Goal: Task Accomplishment & Management: Use online tool/utility

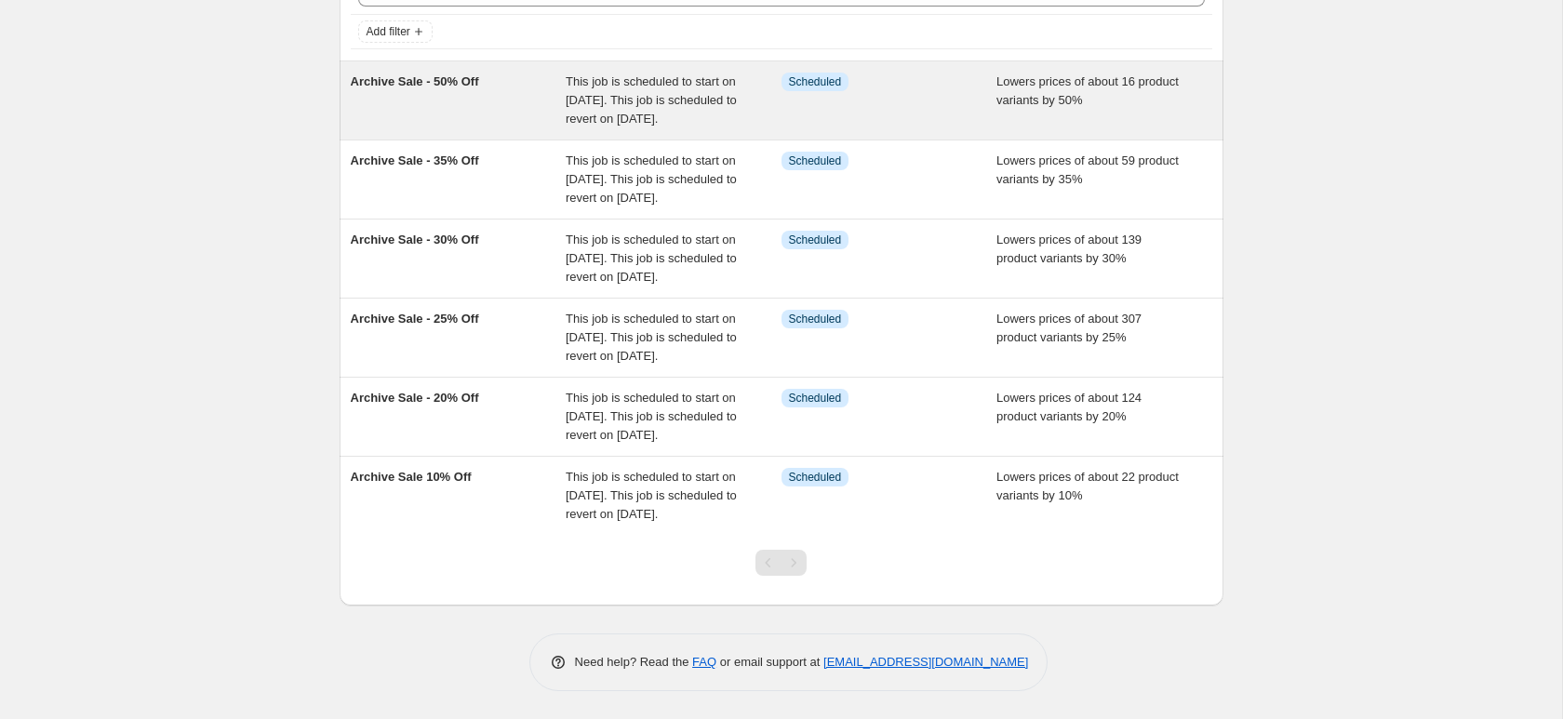
scroll to position [130, 0]
click at [693, 90] on span "This job is scheduled to start on [DATE]. This job is scheduled to revert on [D…" at bounding box center [651, 99] width 171 height 51
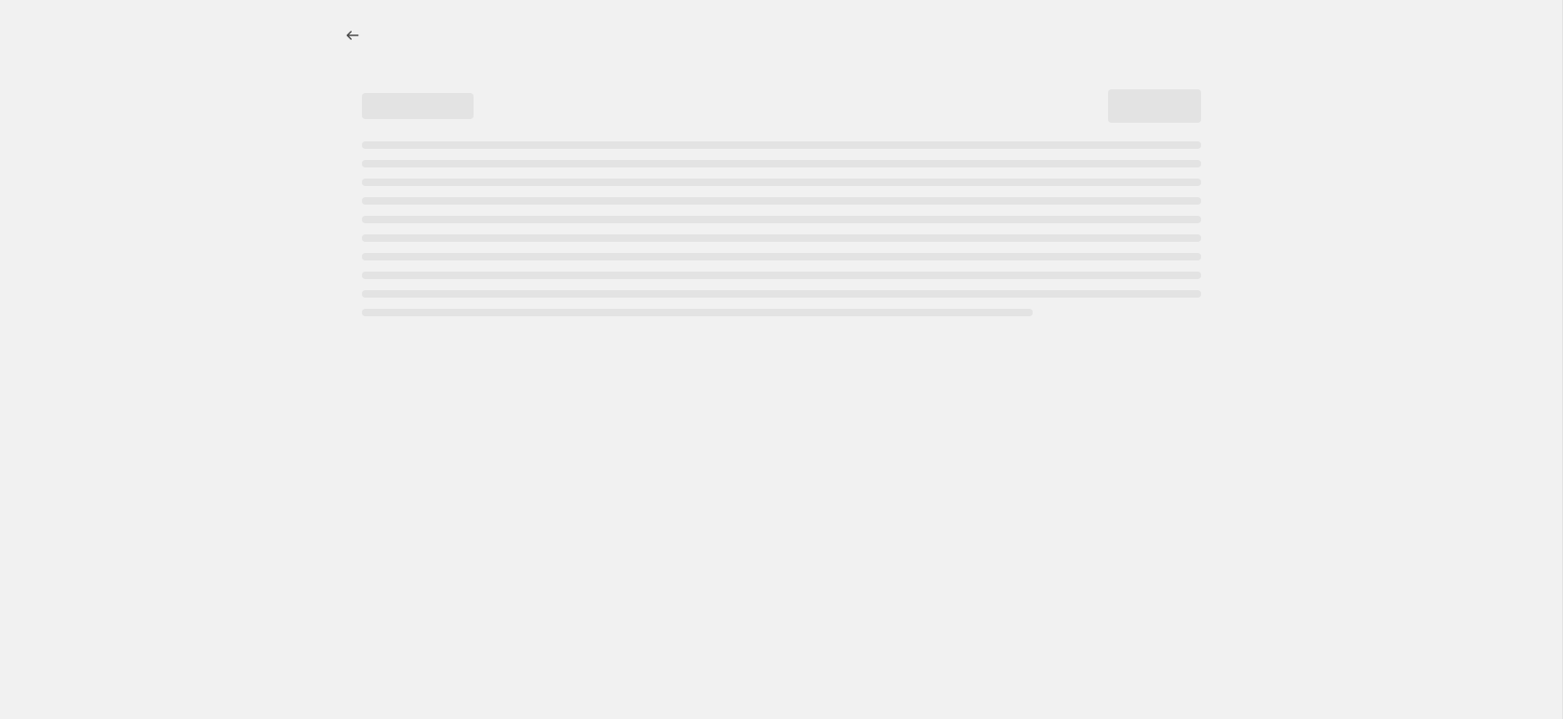
select select "percentage"
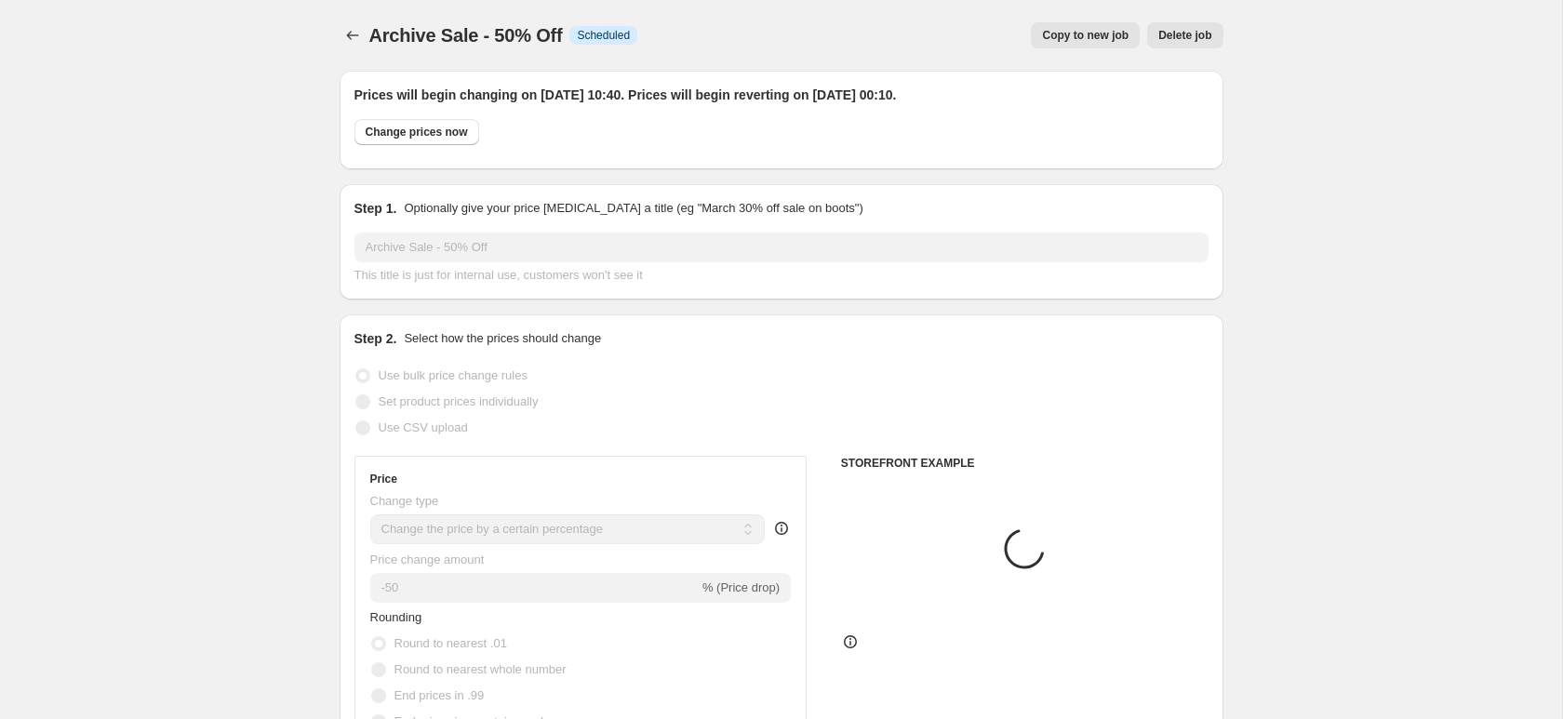
select select "collection"
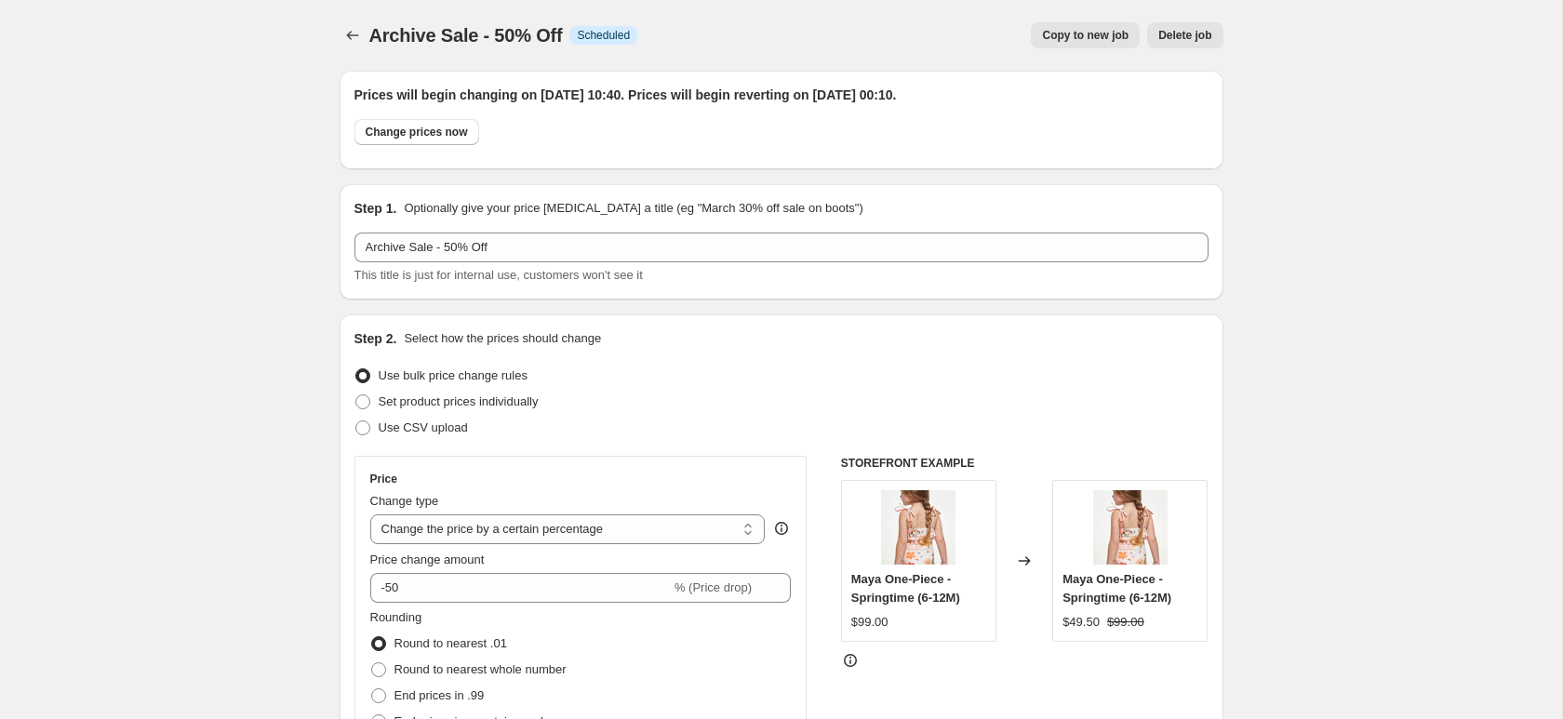
scroll to position [15, 0]
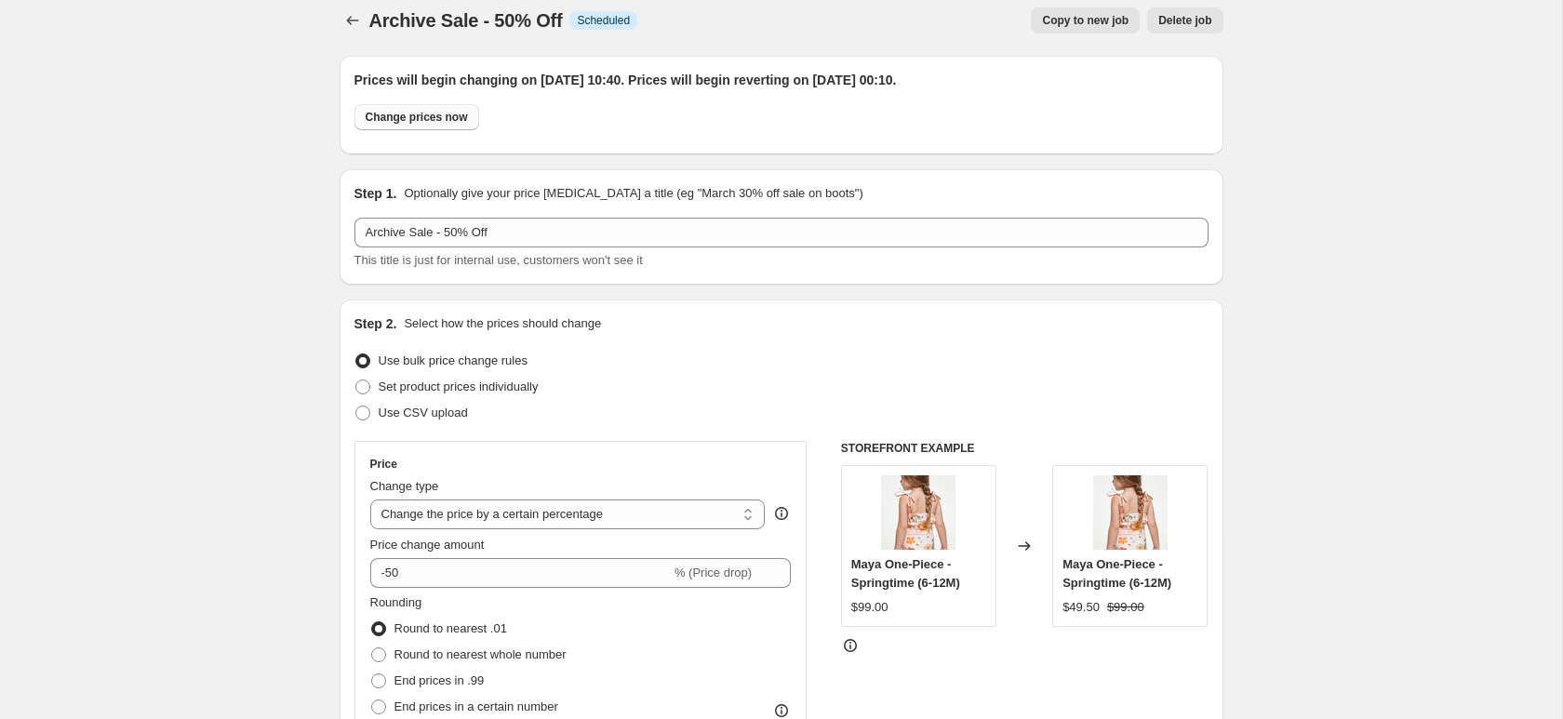
click at [461, 119] on span "Change prices now" at bounding box center [417, 117] width 102 height 15
radio input "true"
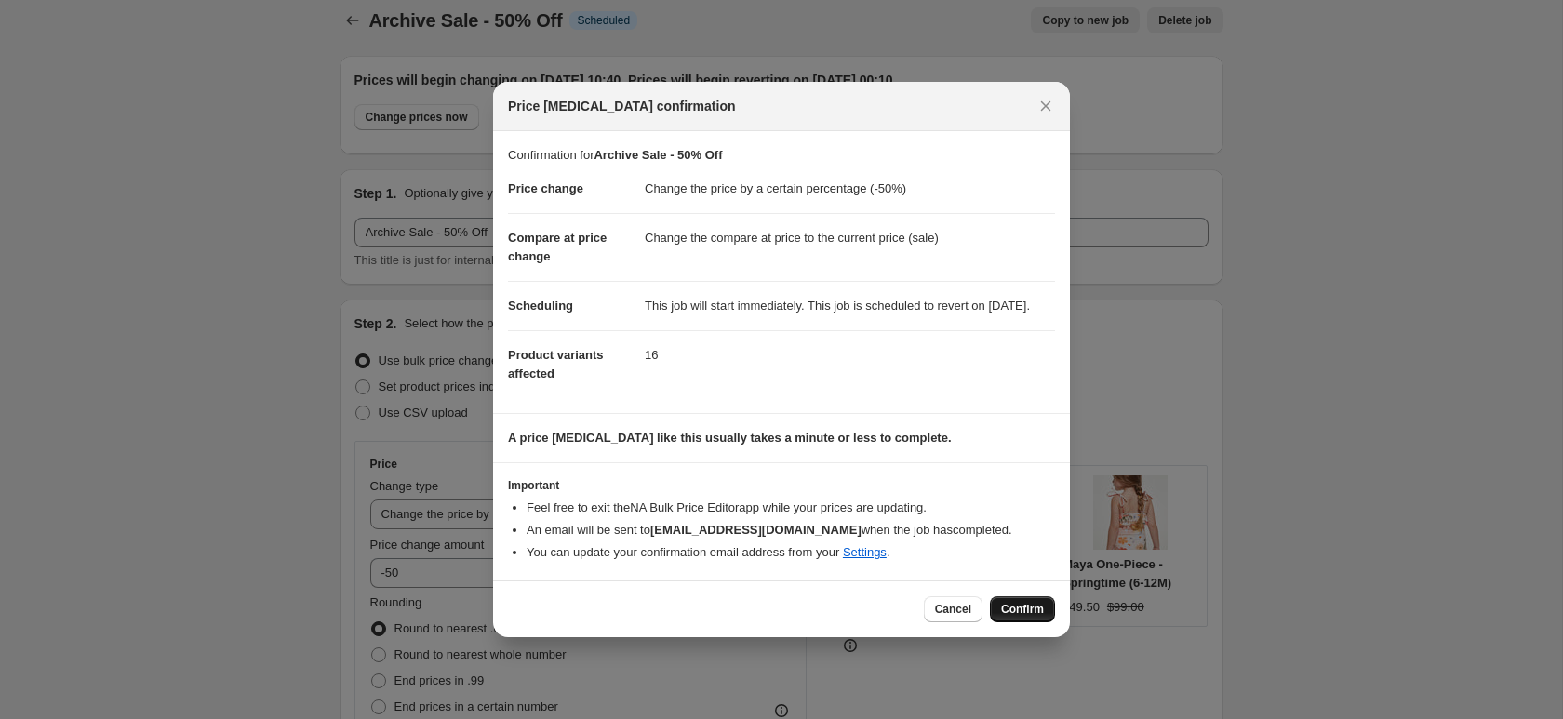
click at [1011, 617] on span "Confirm" at bounding box center [1022, 609] width 43 height 15
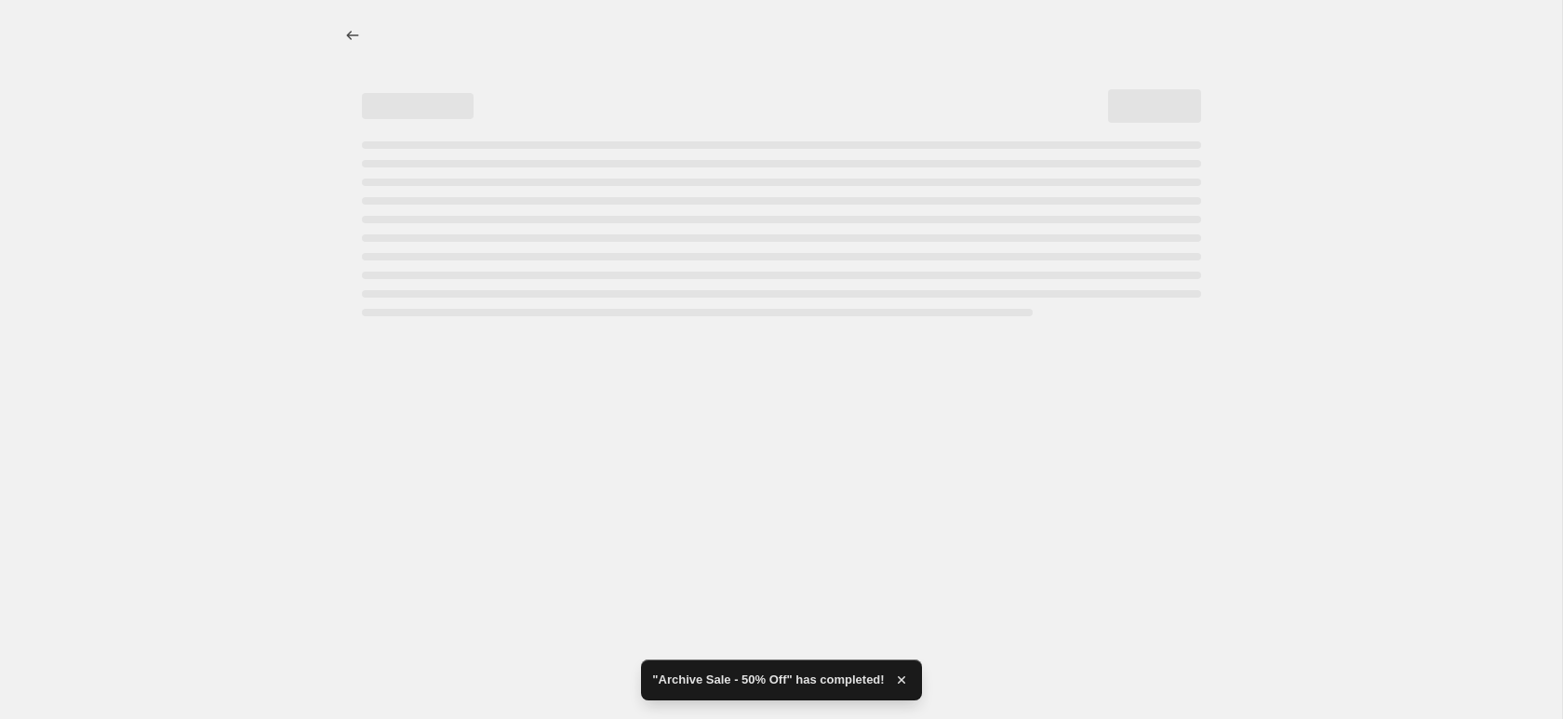
select select "percentage"
select select "collection"
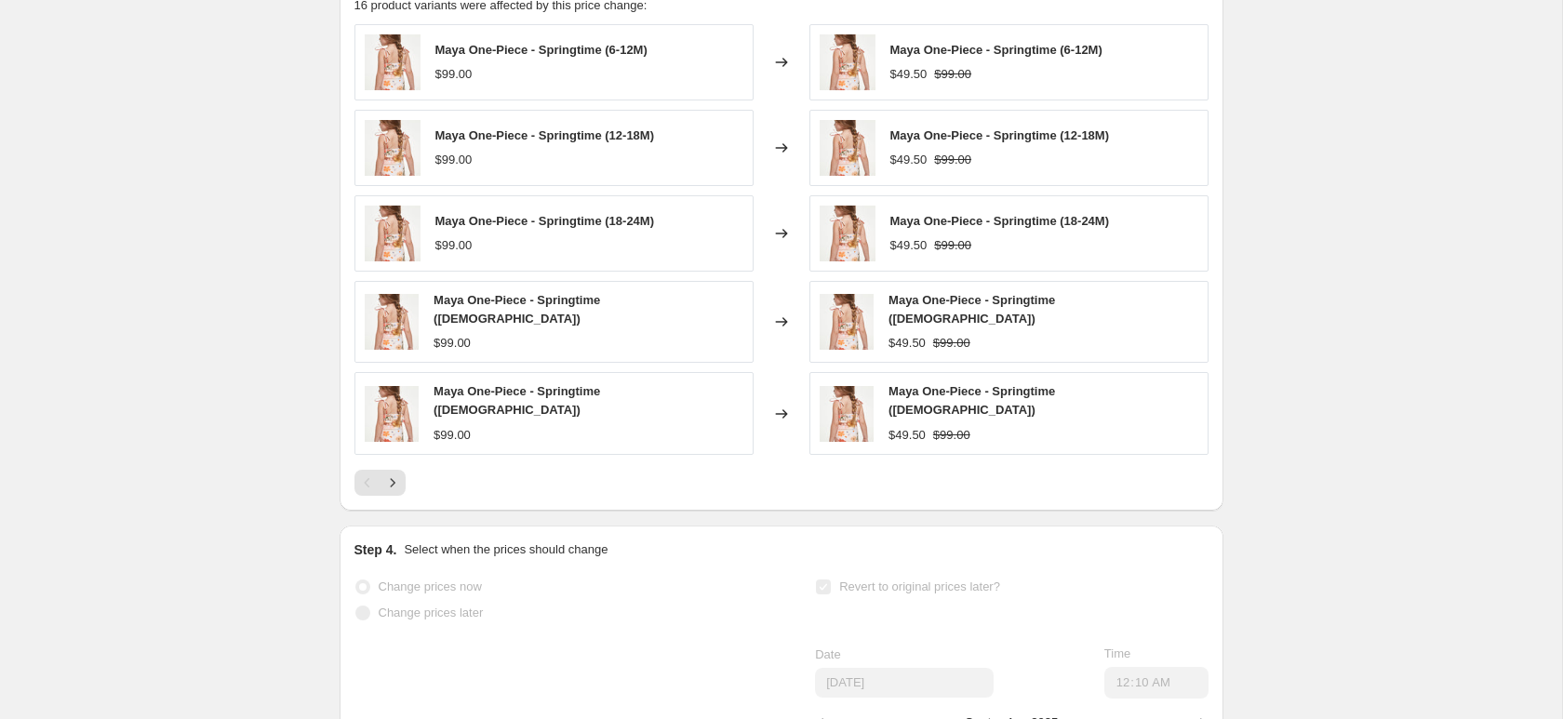
scroll to position [1802, 0]
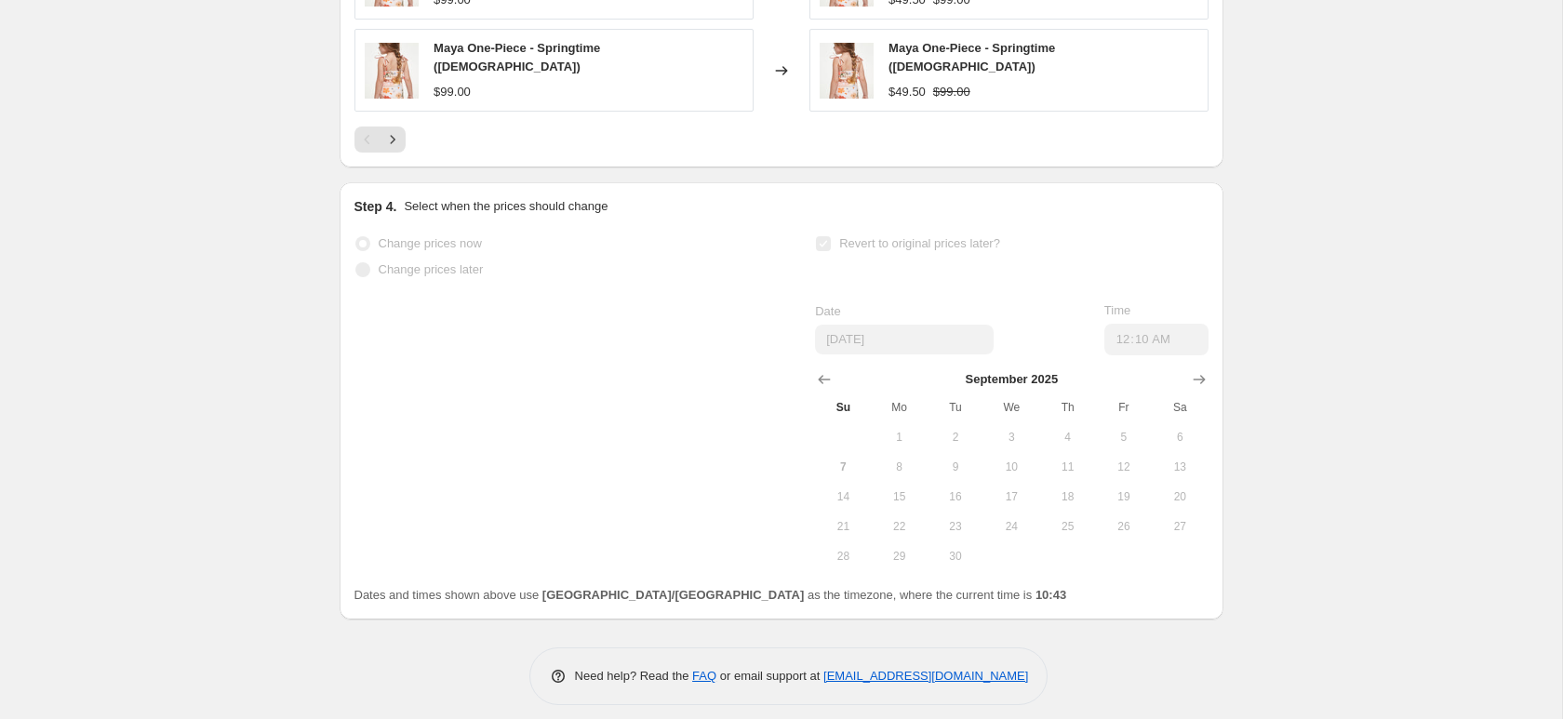
select select "percentage"
select select "collection"
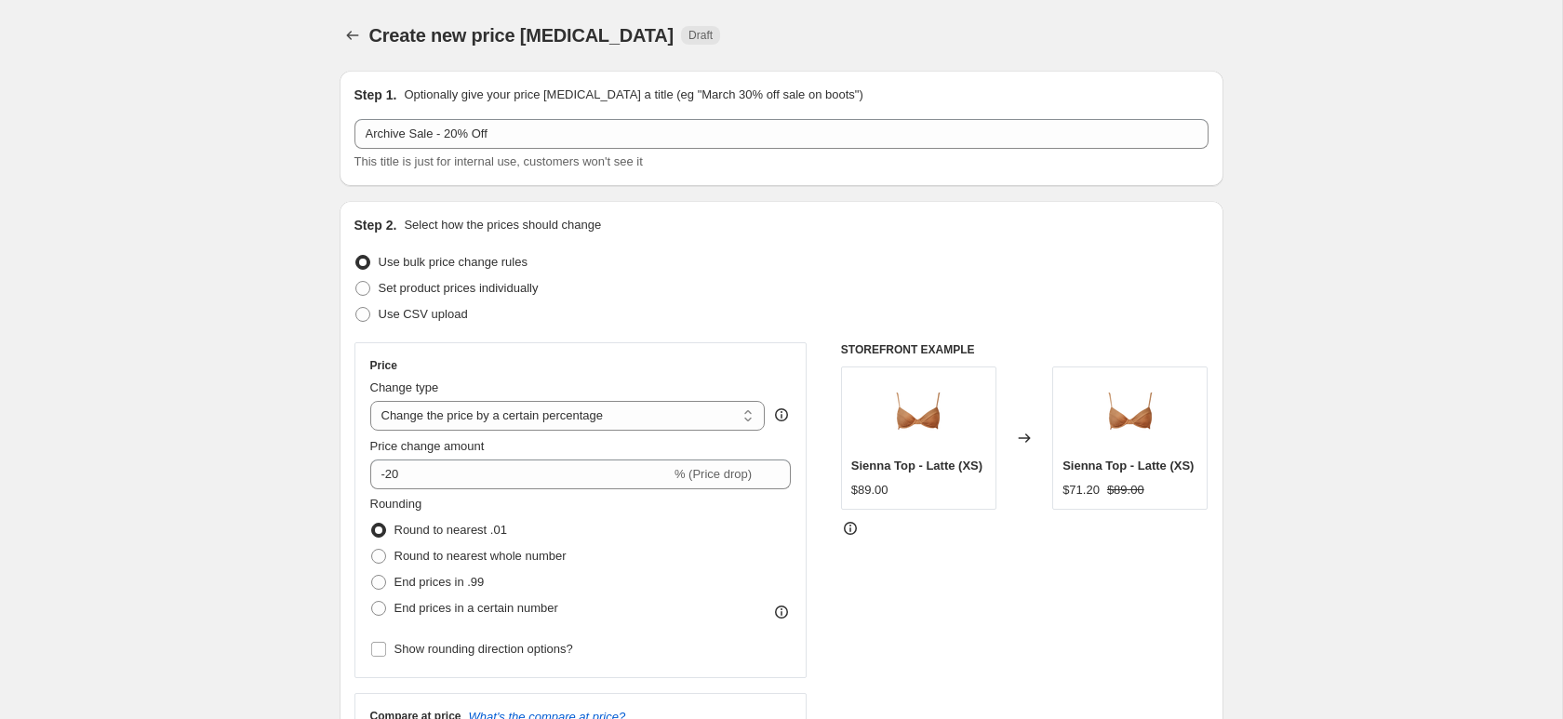
select select "percentage"
select select "collection"
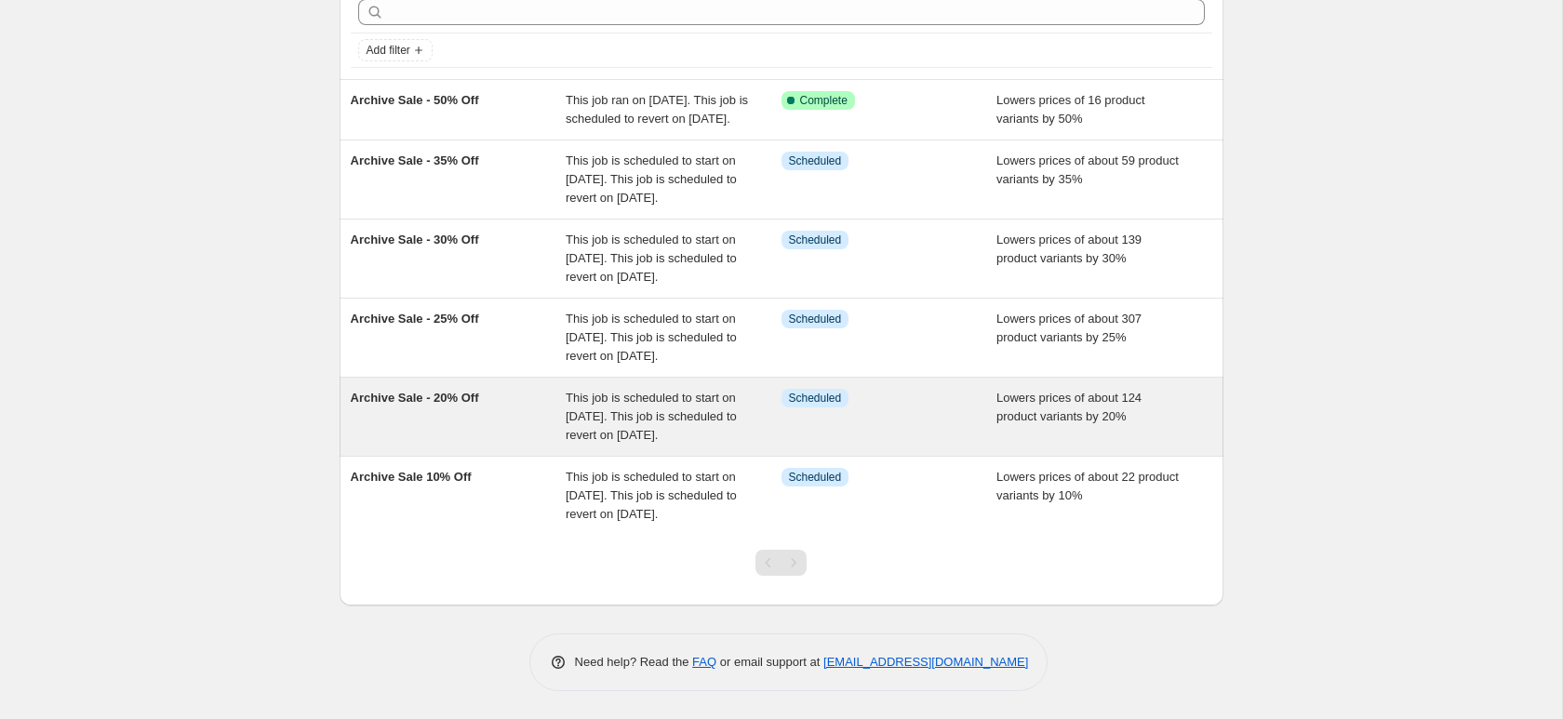
scroll to position [198, 0]
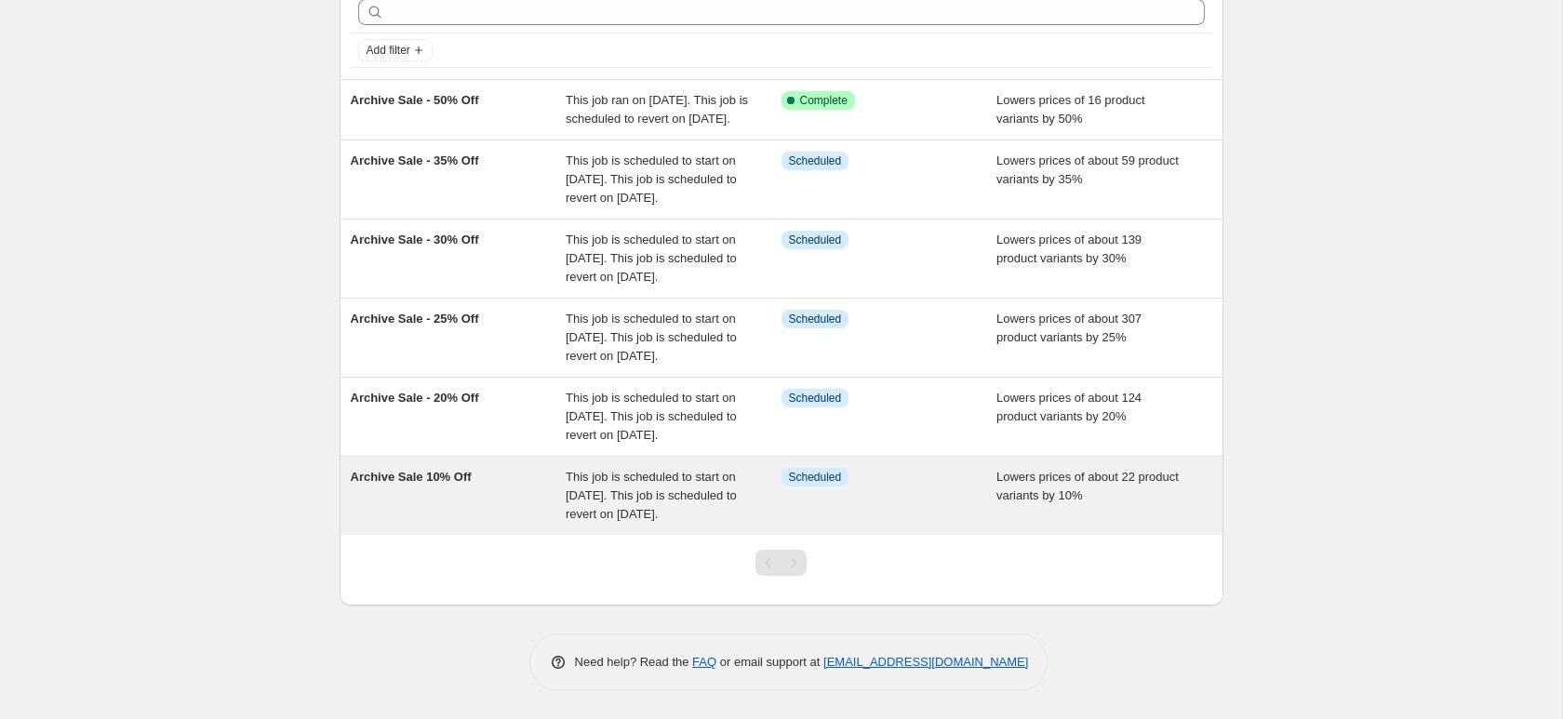
click at [422, 511] on div "Archive Sale 10% Off" at bounding box center [459, 496] width 216 height 56
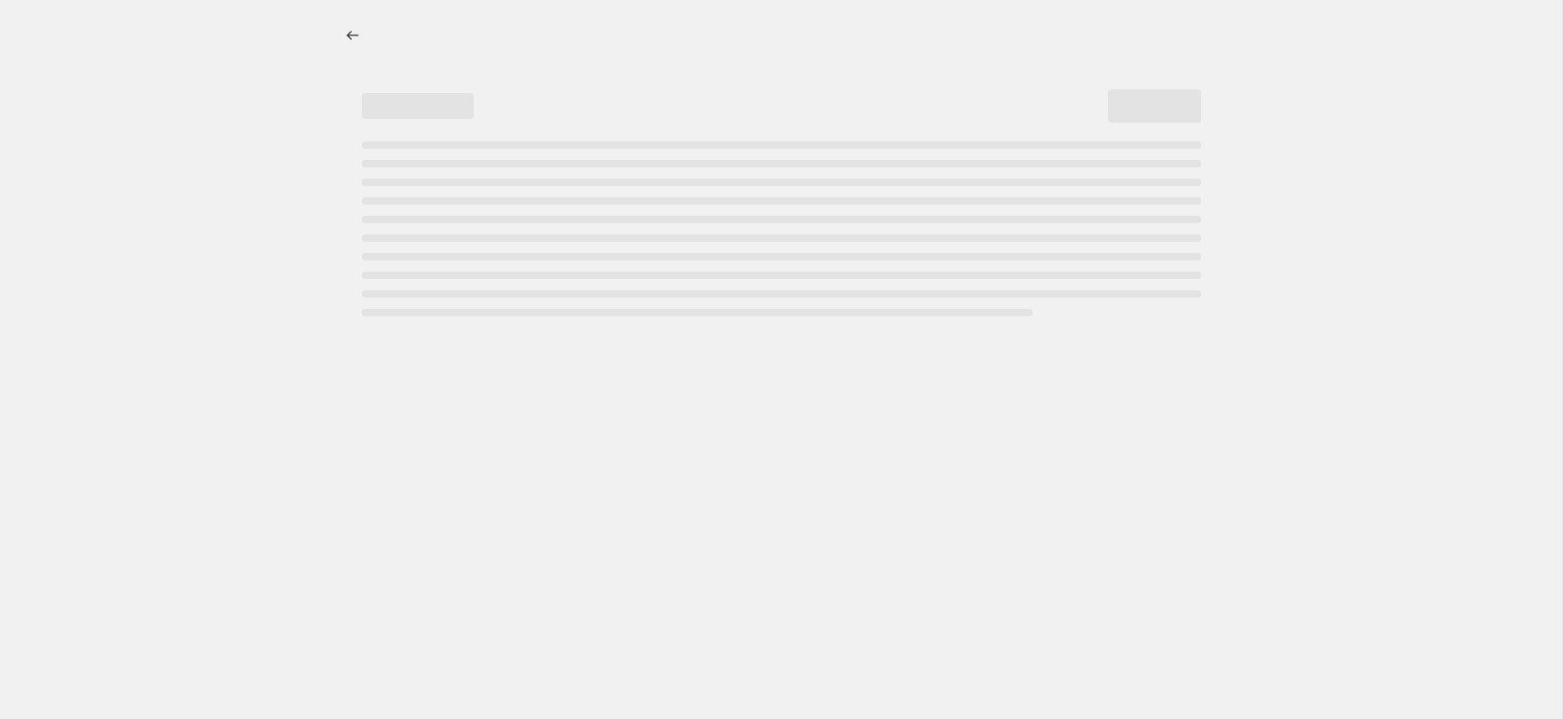
select select "percentage"
select select "collection"
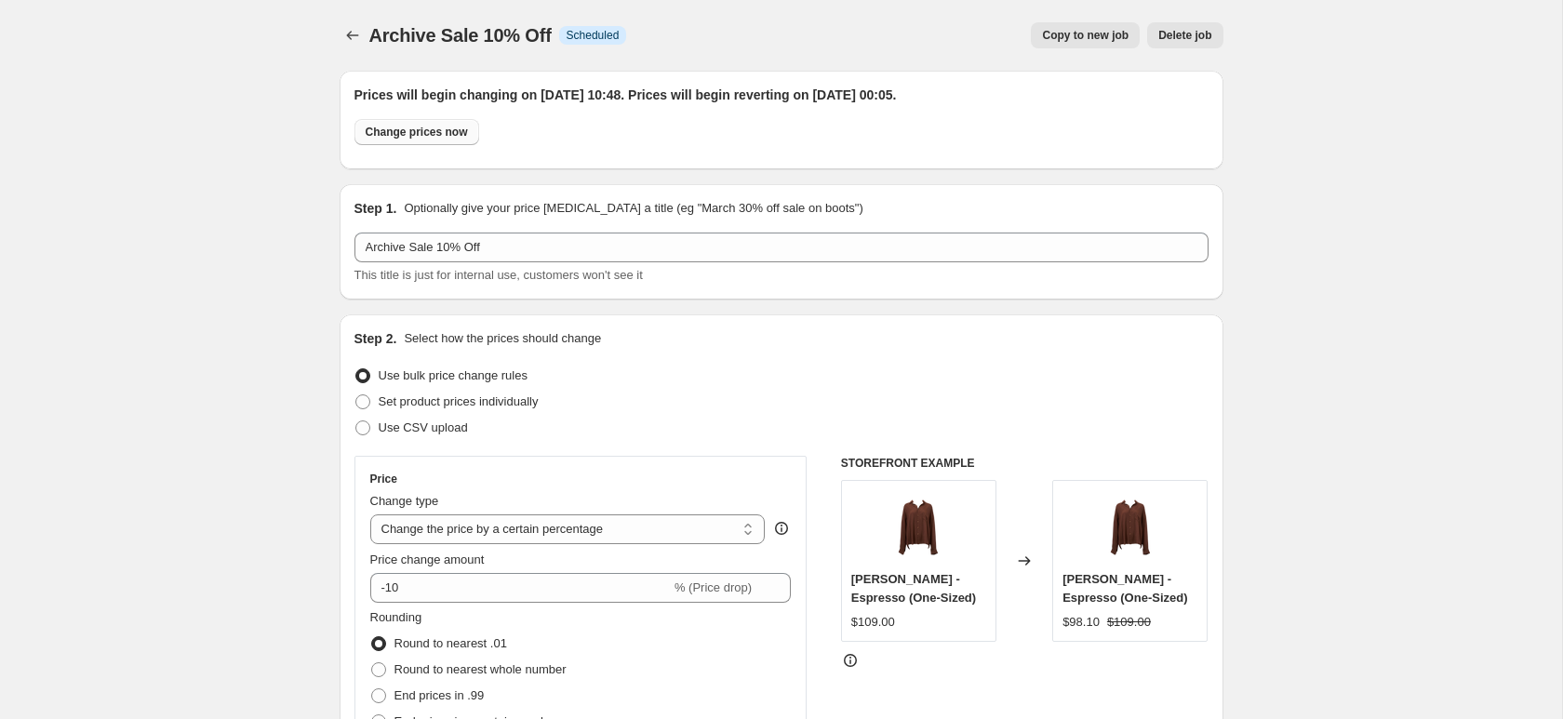
click at [451, 141] on button "Change prices now" at bounding box center [417, 132] width 125 height 26
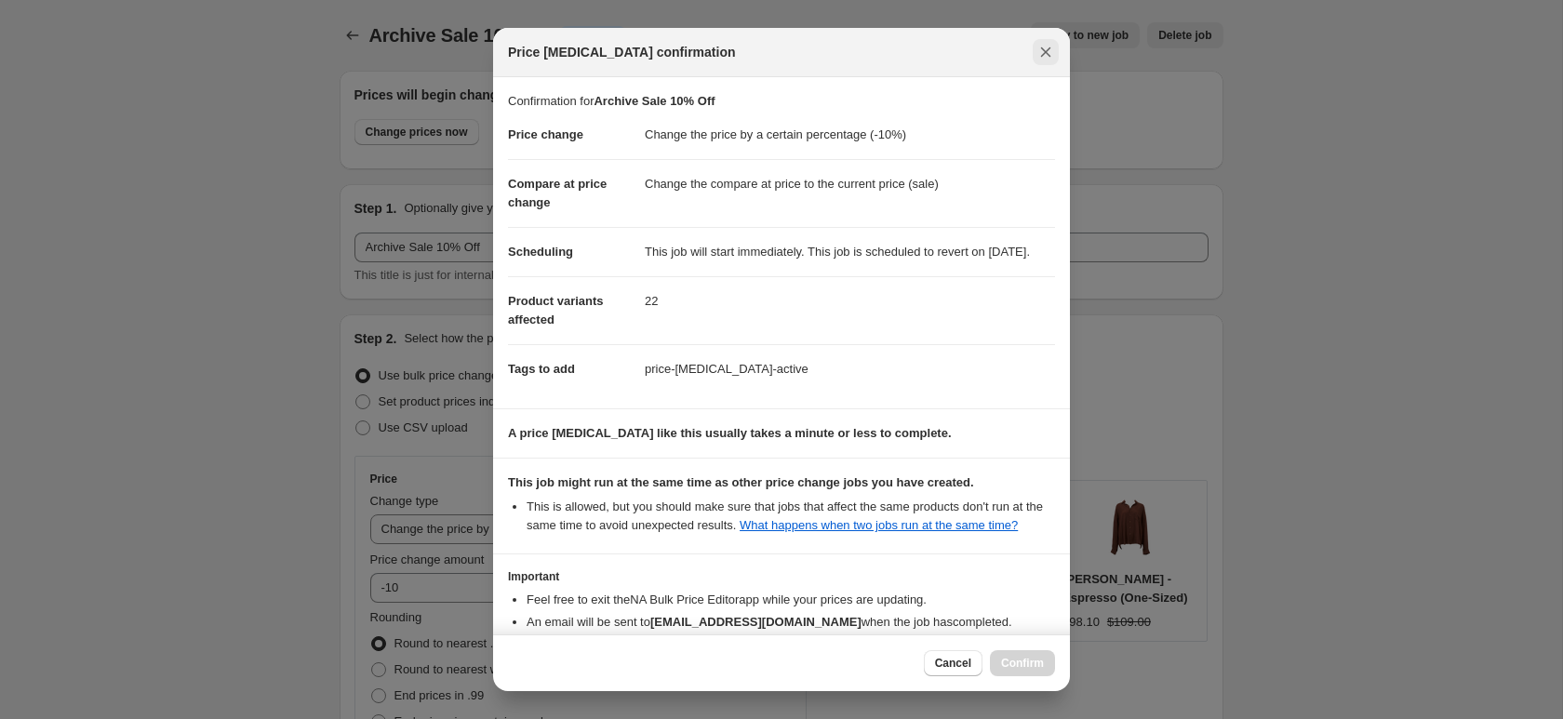
click at [1037, 56] on icon "Close" at bounding box center [1046, 52] width 19 height 19
radio input "false"
radio input "true"
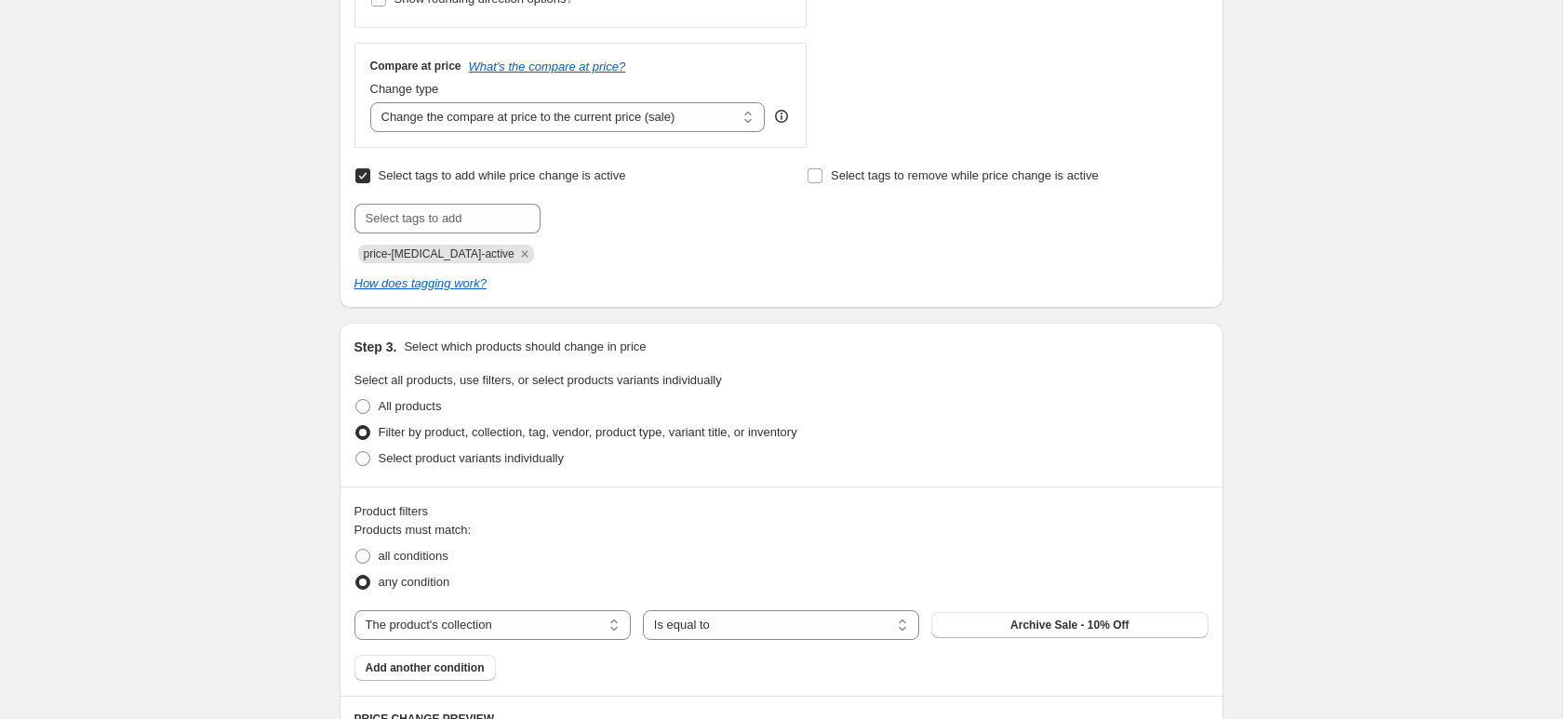
scroll to position [804, 0]
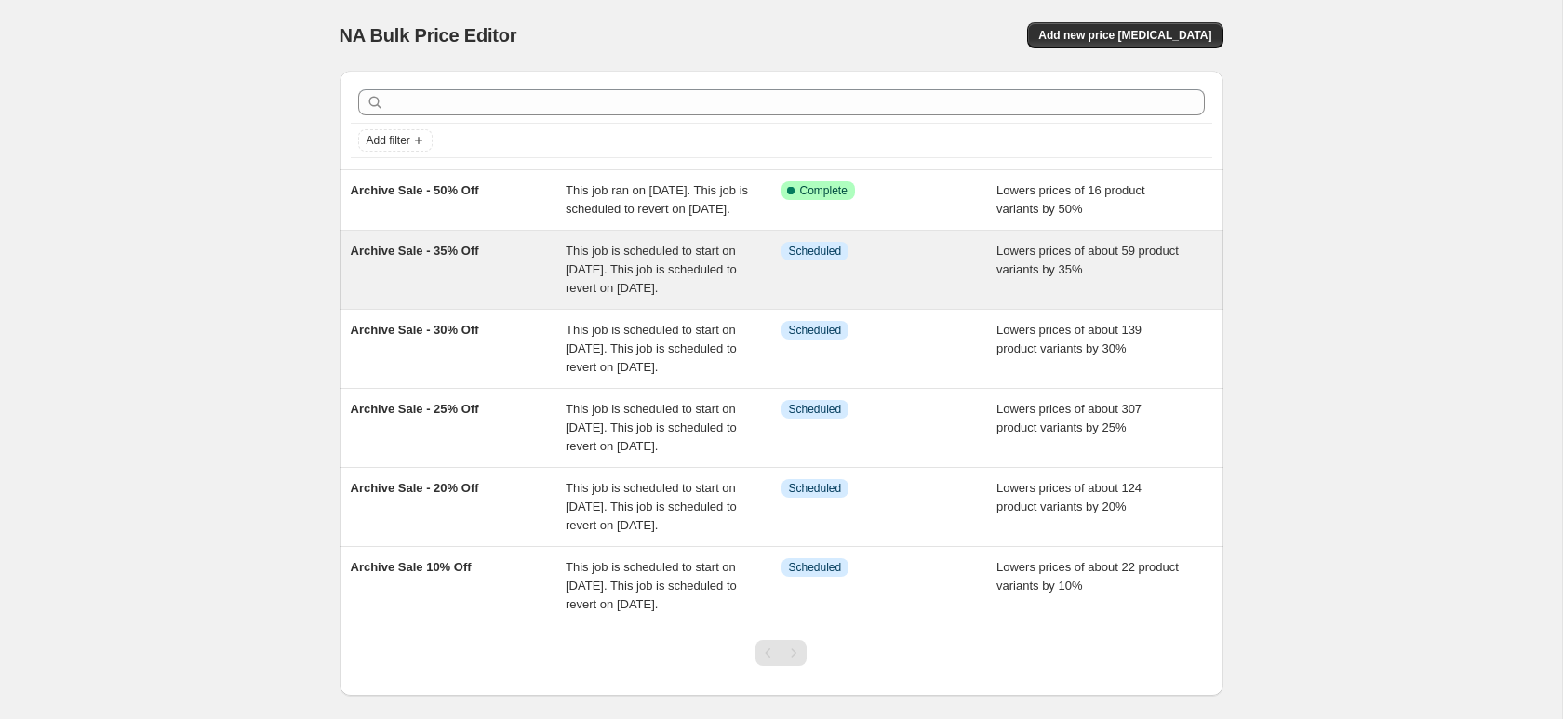
click at [813, 288] on div "Info Scheduled" at bounding box center [890, 270] width 216 height 56
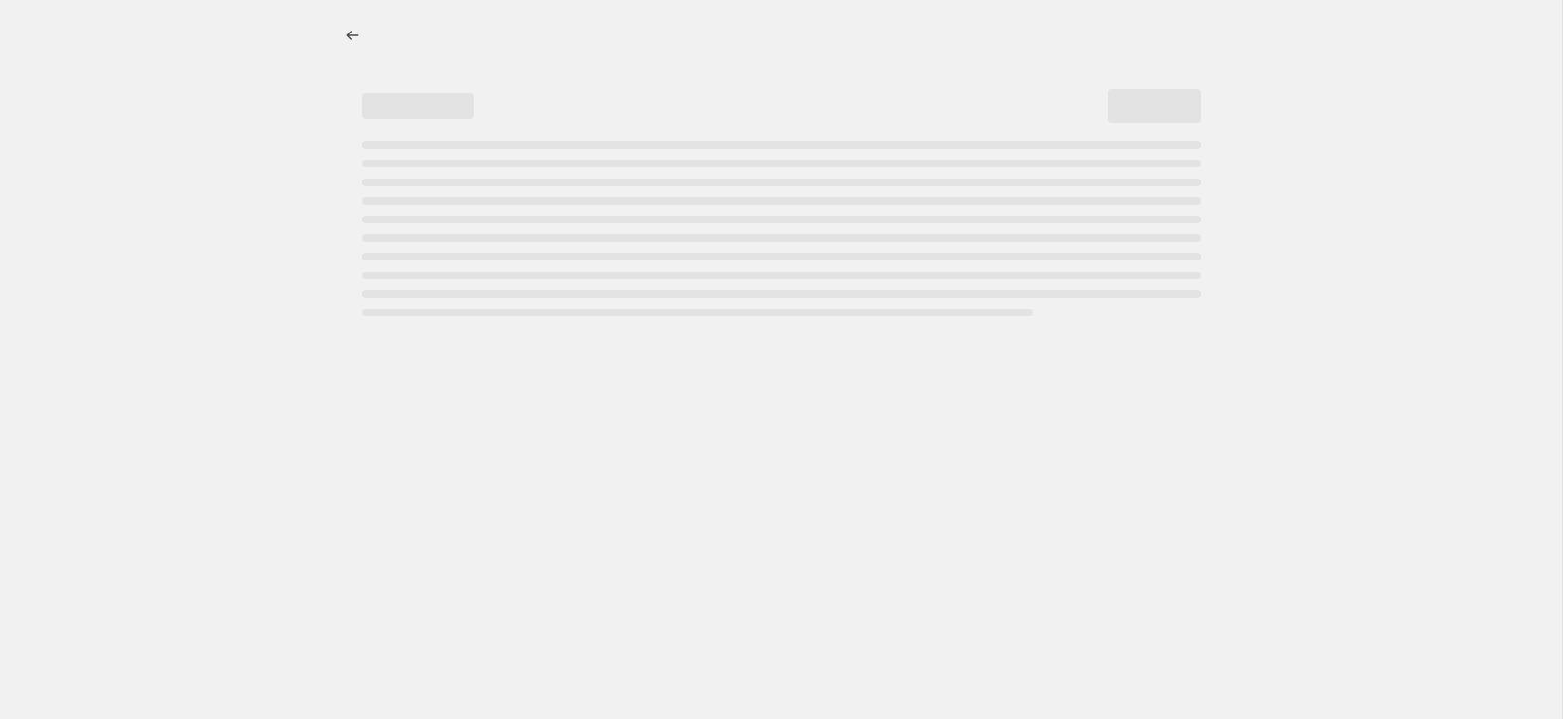
select select "percentage"
select select "collection"
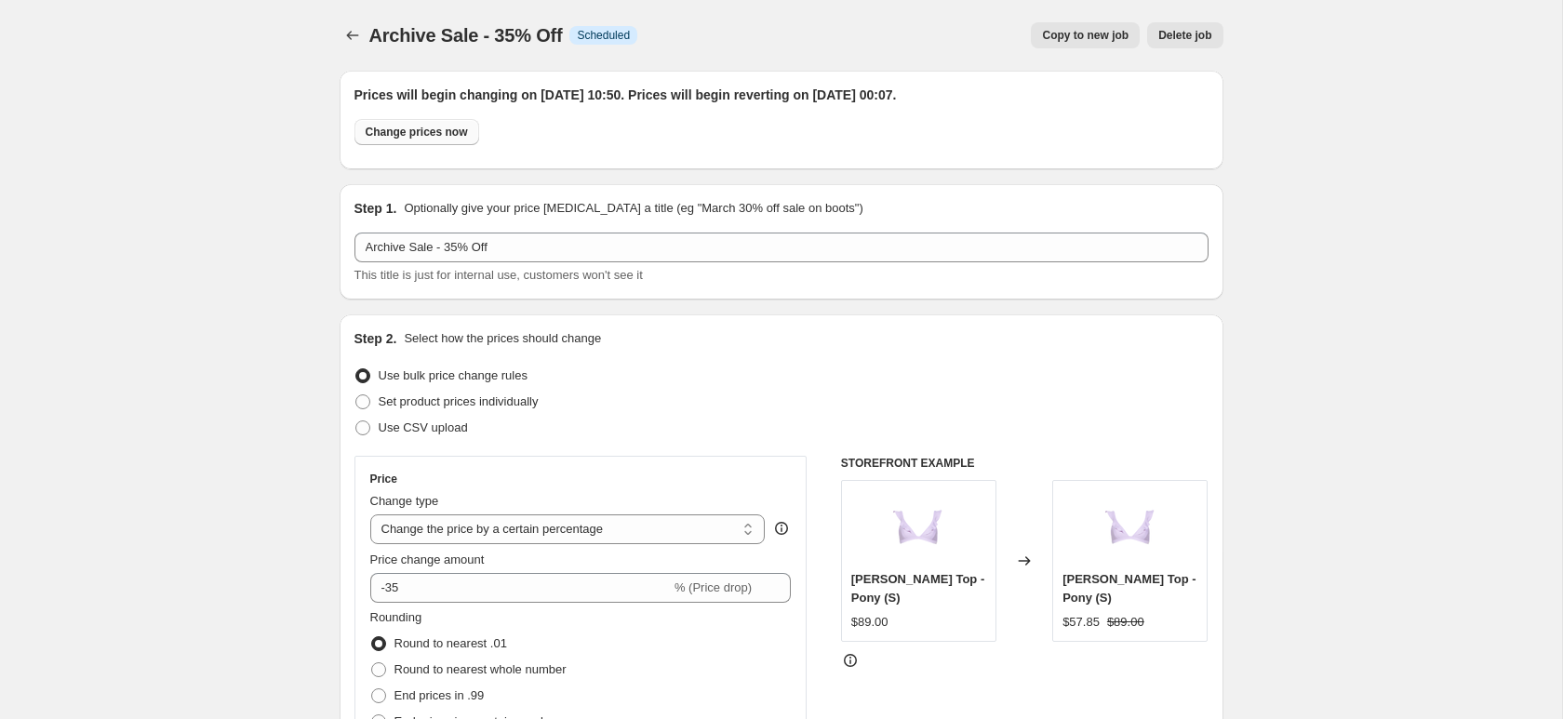
click at [441, 130] on span "Change prices now" at bounding box center [417, 132] width 102 height 15
radio input "true"
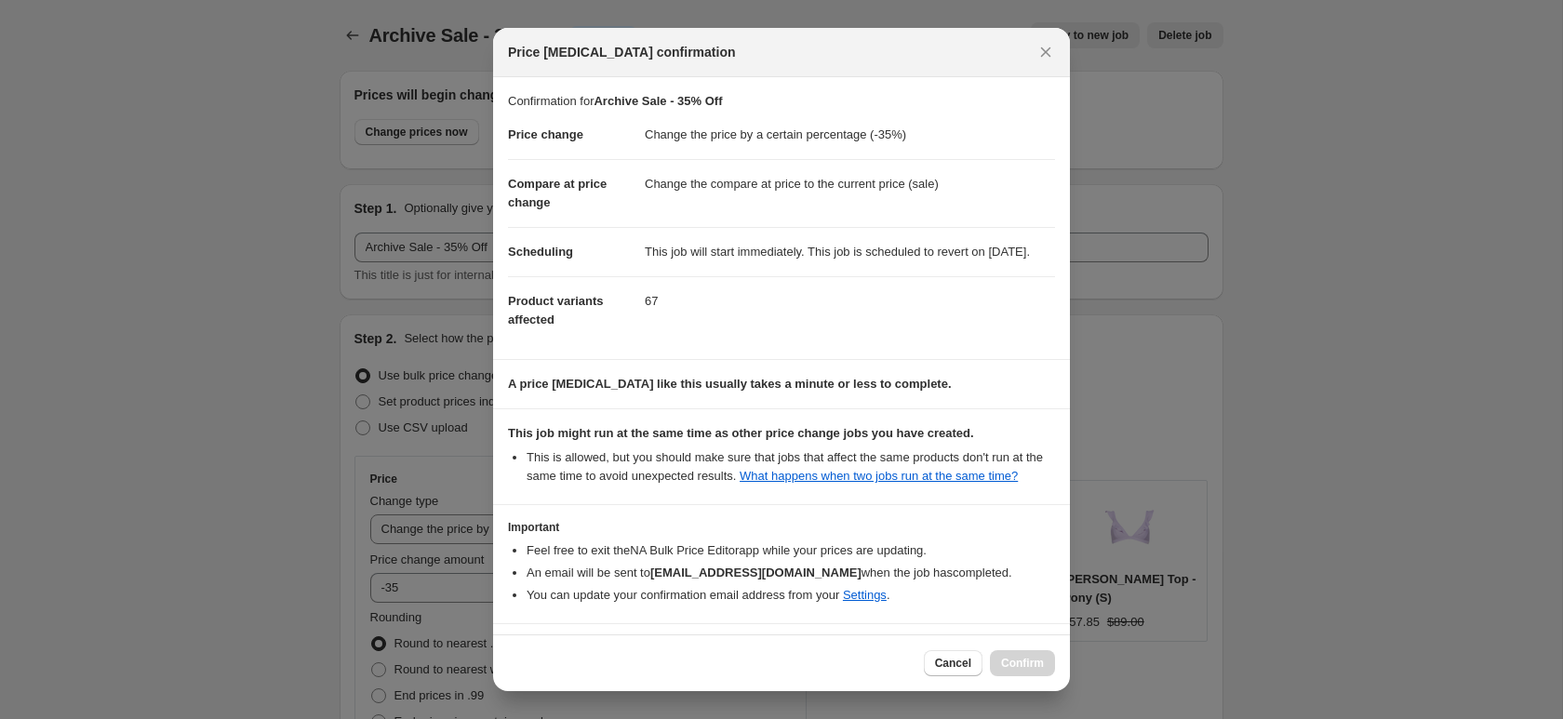
scroll to position [98, 0]
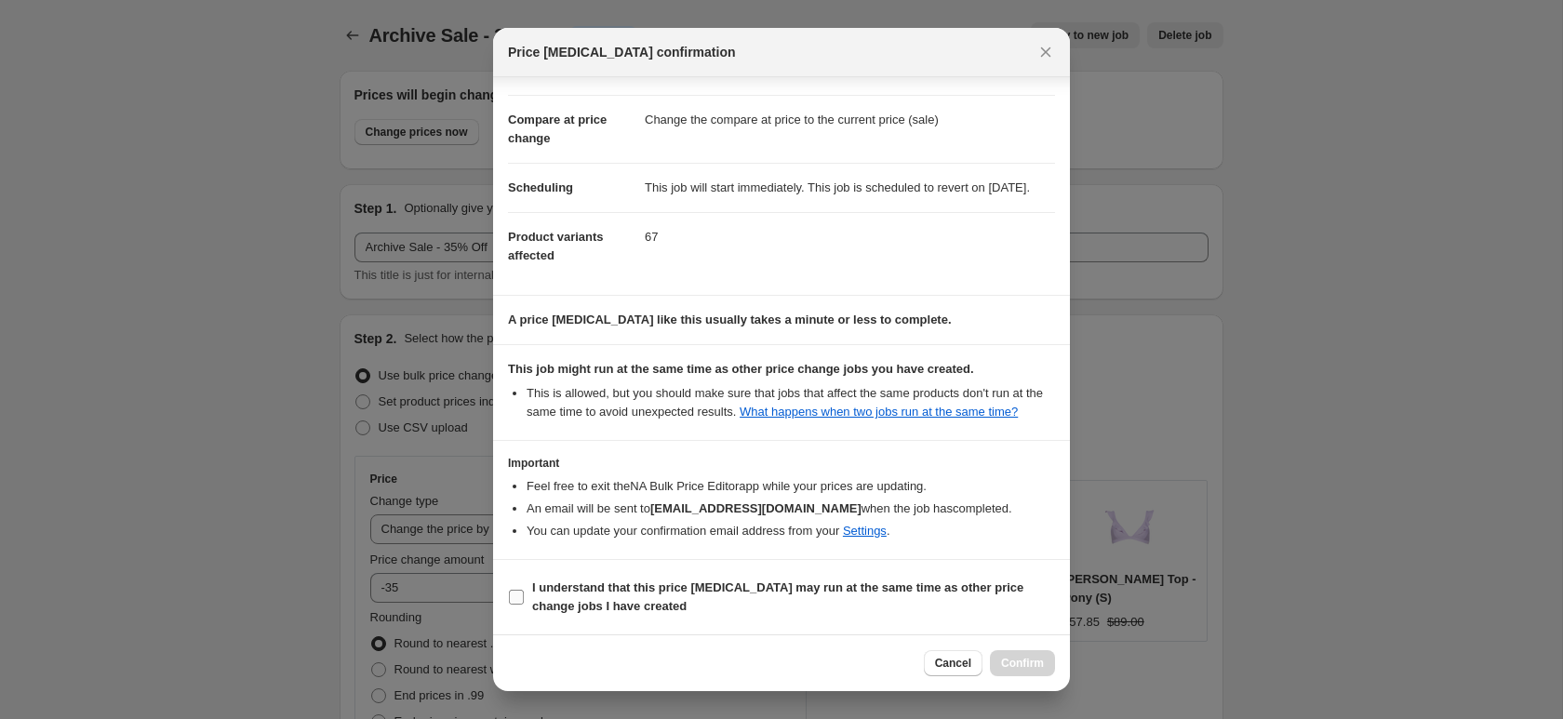
click at [891, 590] on b "I understand that this price [MEDICAL_DATA] may run at the same time as other p…" at bounding box center [777, 597] width 491 height 33
click at [524, 590] on input "I understand that this price [MEDICAL_DATA] may run at the same time as other p…" at bounding box center [516, 597] width 15 height 15
checkbox input "true"
click at [1035, 672] on button "Confirm" at bounding box center [1022, 663] width 65 height 26
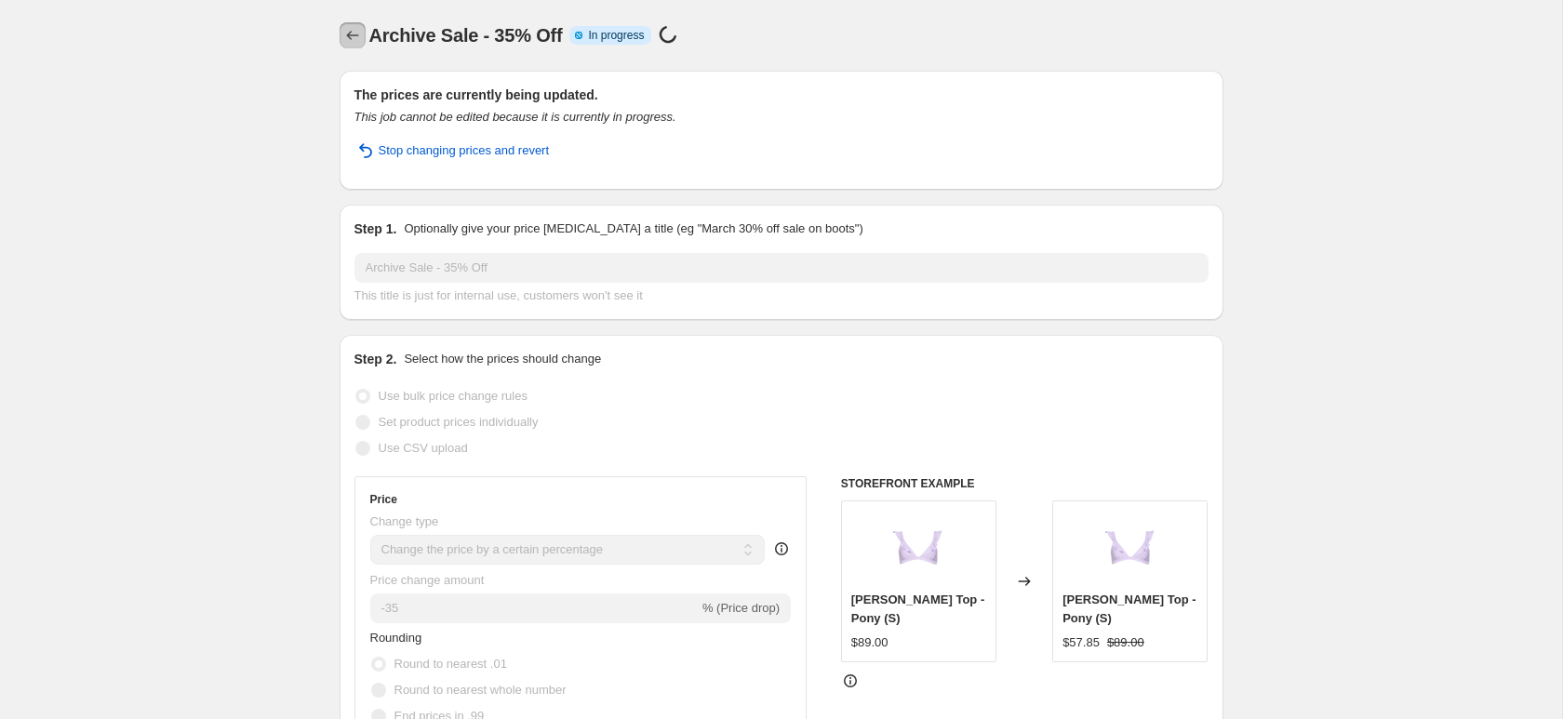
click at [345, 41] on icon "Price change jobs" at bounding box center [352, 35] width 19 height 19
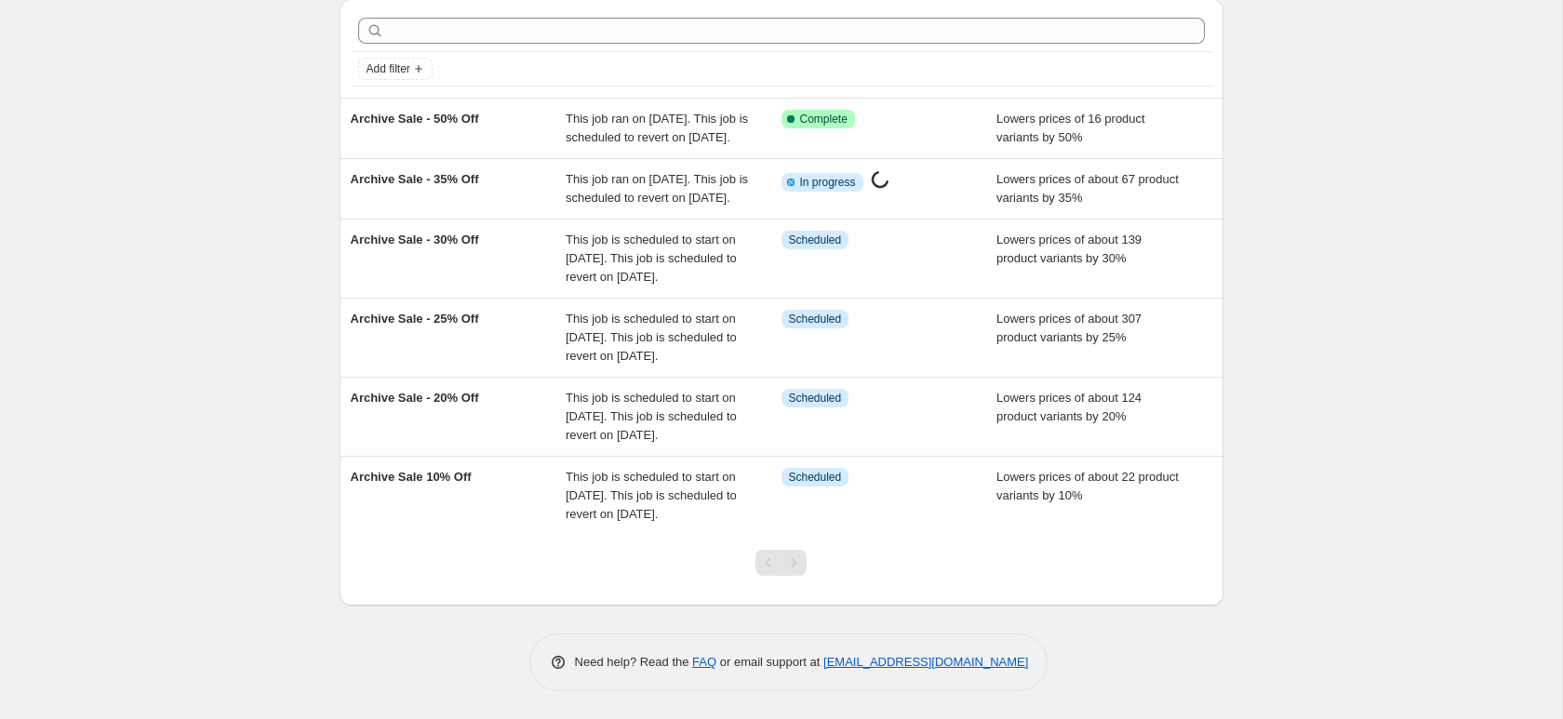
scroll to position [125, 0]
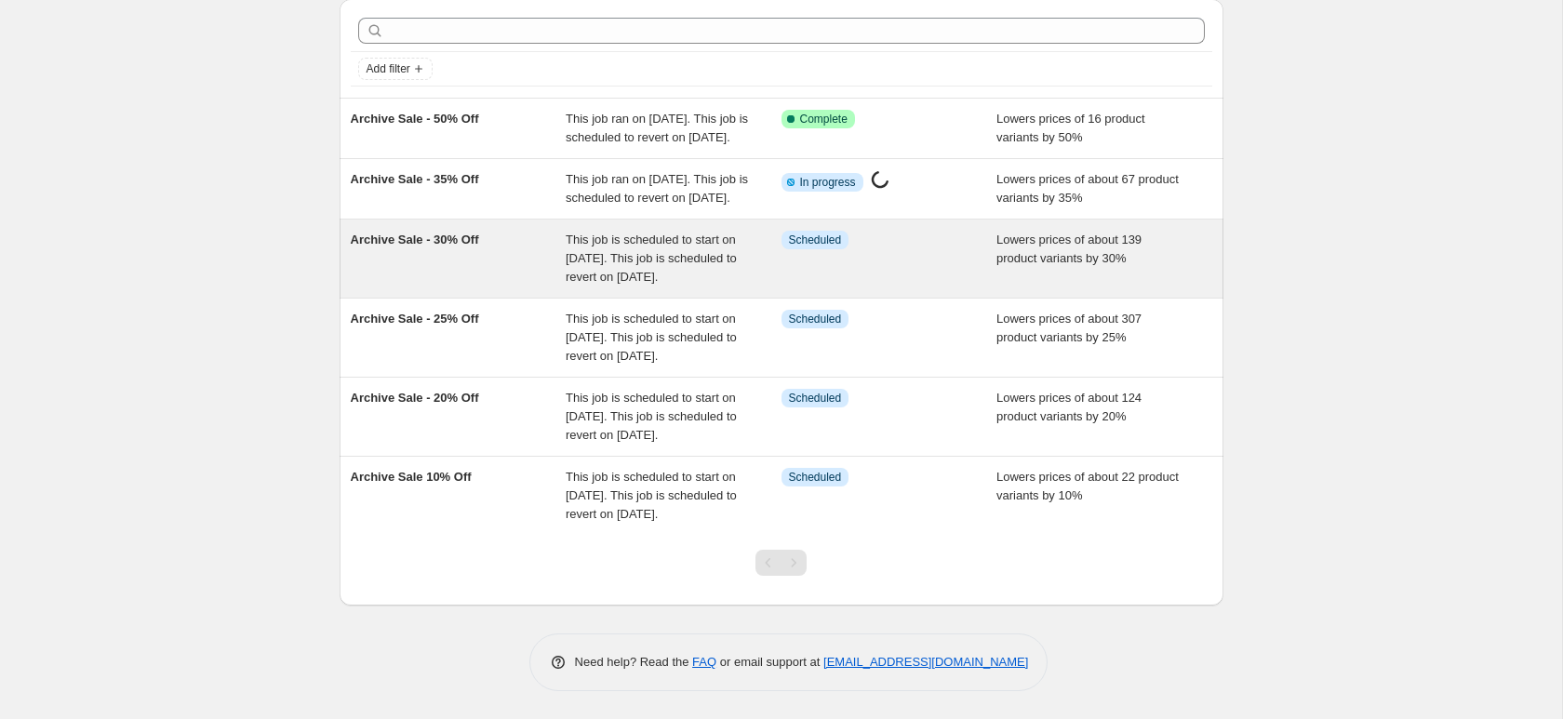
click at [435, 260] on div "Archive Sale - 30% Off" at bounding box center [459, 259] width 216 height 56
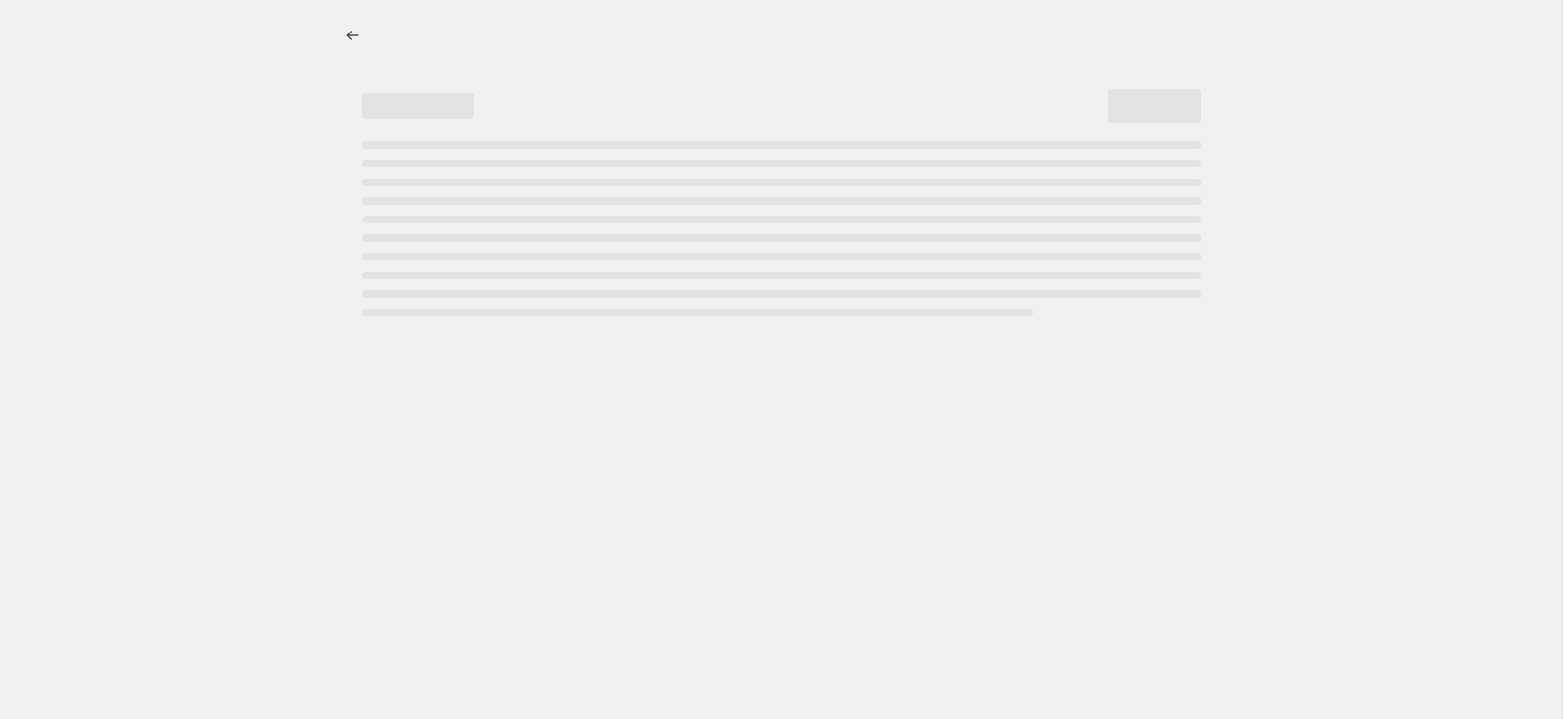
select select "percentage"
select select "collection"
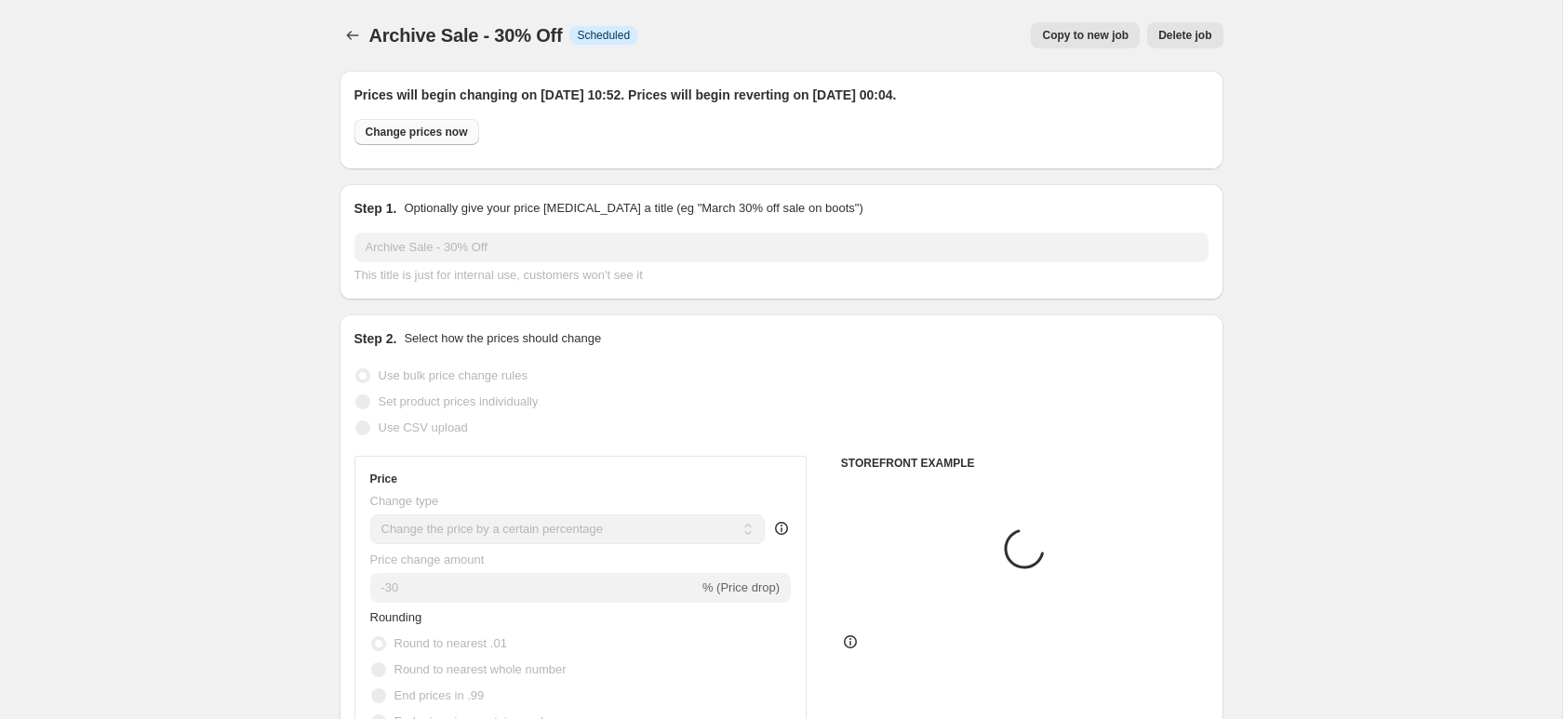
click at [452, 138] on span "Change prices now" at bounding box center [417, 132] width 102 height 15
radio input "true"
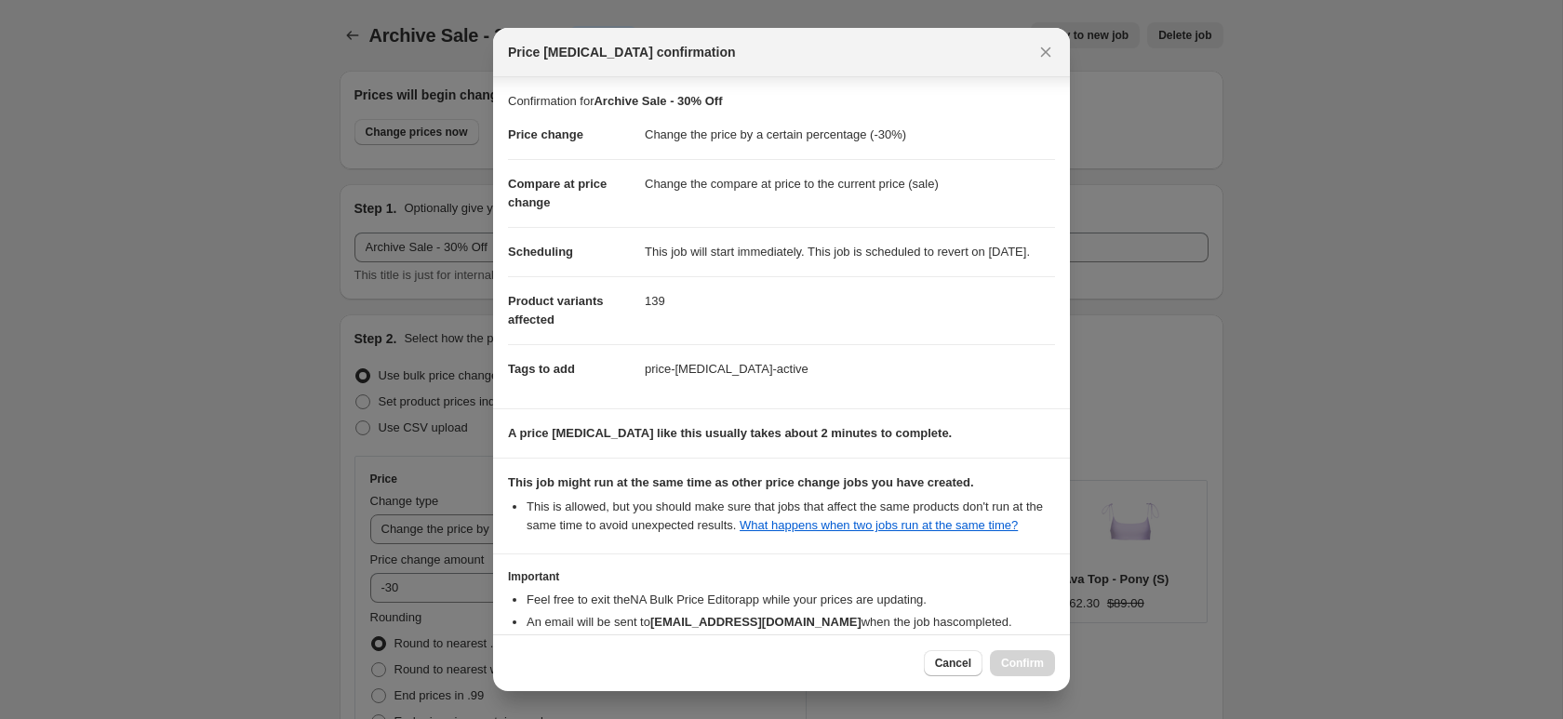
scroll to position [147, 0]
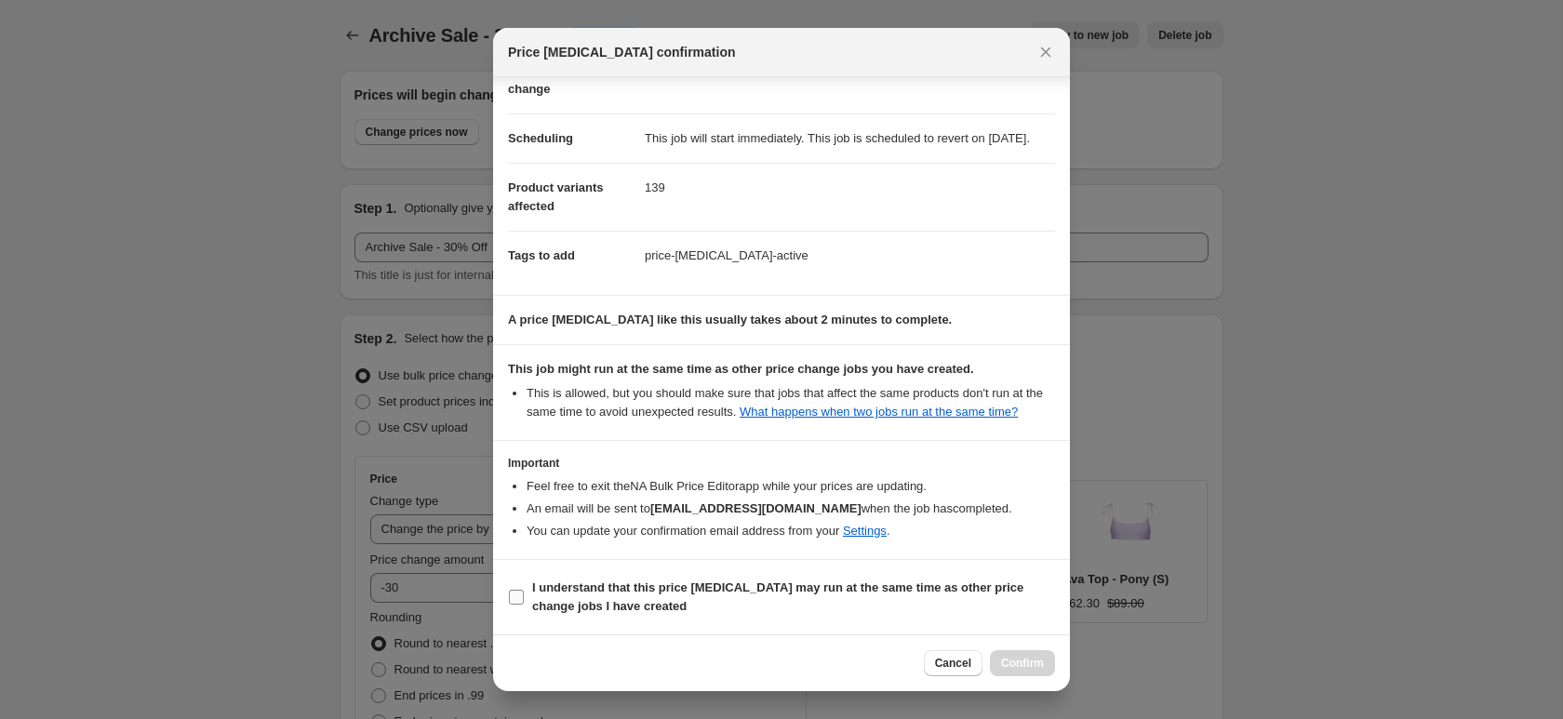
click at [814, 589] on b "I understand that this price [MEDICAL_DATA] may run at the same time as other p…" at bounding box center [777, 597] width 491 height 33
click at [524, 590] on input "I understand that this price [MEDICAL_DATA] may run at the same time as other p…" at bounding box center [516, 597] width 15 height 15
checkbox input "true"
click at [1022, 671] on span "Confirm" at bounding box center [1022, 663] width 43 height 15
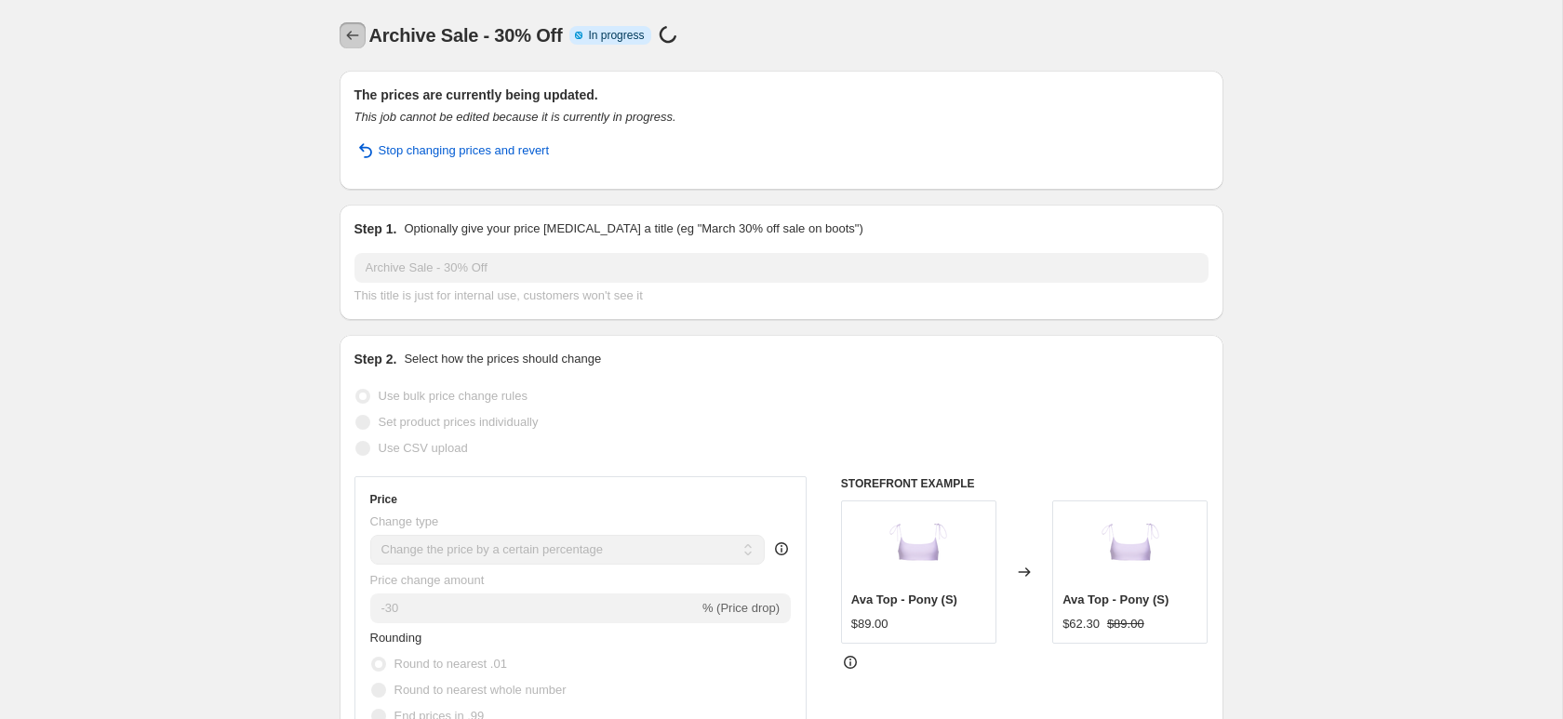
click at [349, 43] on icon "Price change jobs" at bounding box center [352, 35] width 19 height 19
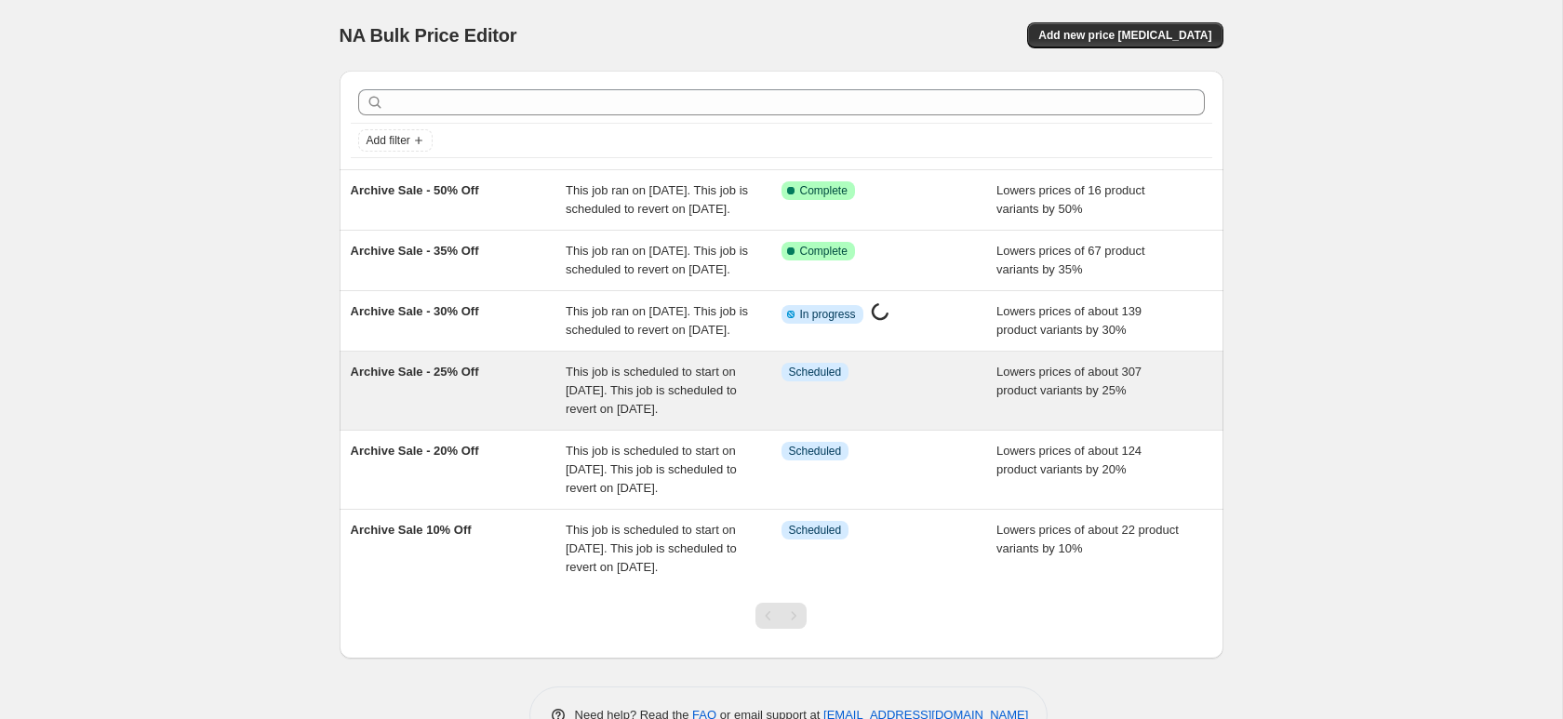
click at [492, 419] on div "Archive Sale - 25% Off" at bounding box center [459, 391] width 216 height 56
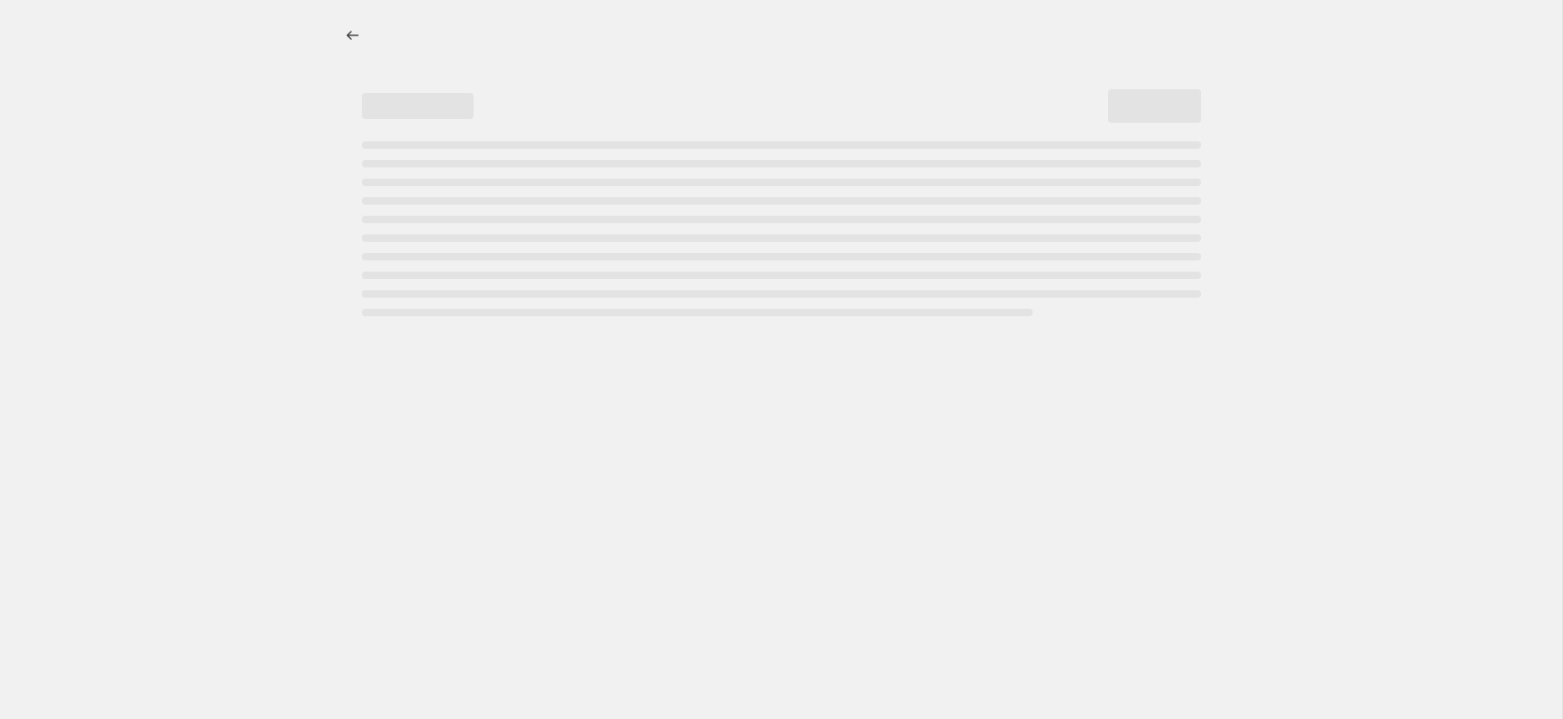
select select "percentage"
select select "collection"
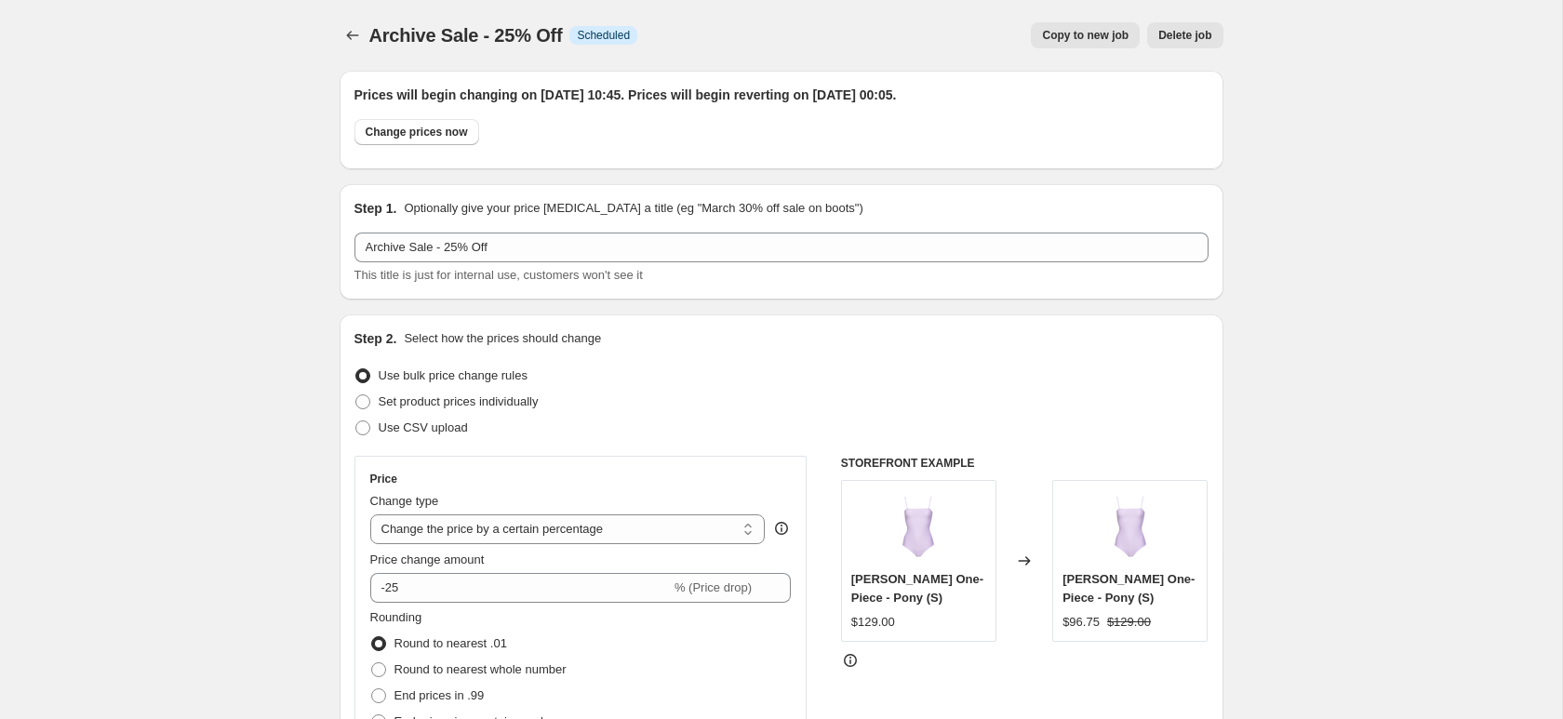
click at [435, 111] on div "Prices will begin changing on [DATE] 10:45. Prices will begin reverting on [DAT…" at bounding box center [782, 120] width 854 height 69
click at [435, 121] on button "Change prices now" at bounding box center [417, 132] width 125 height 26
radio input "true"
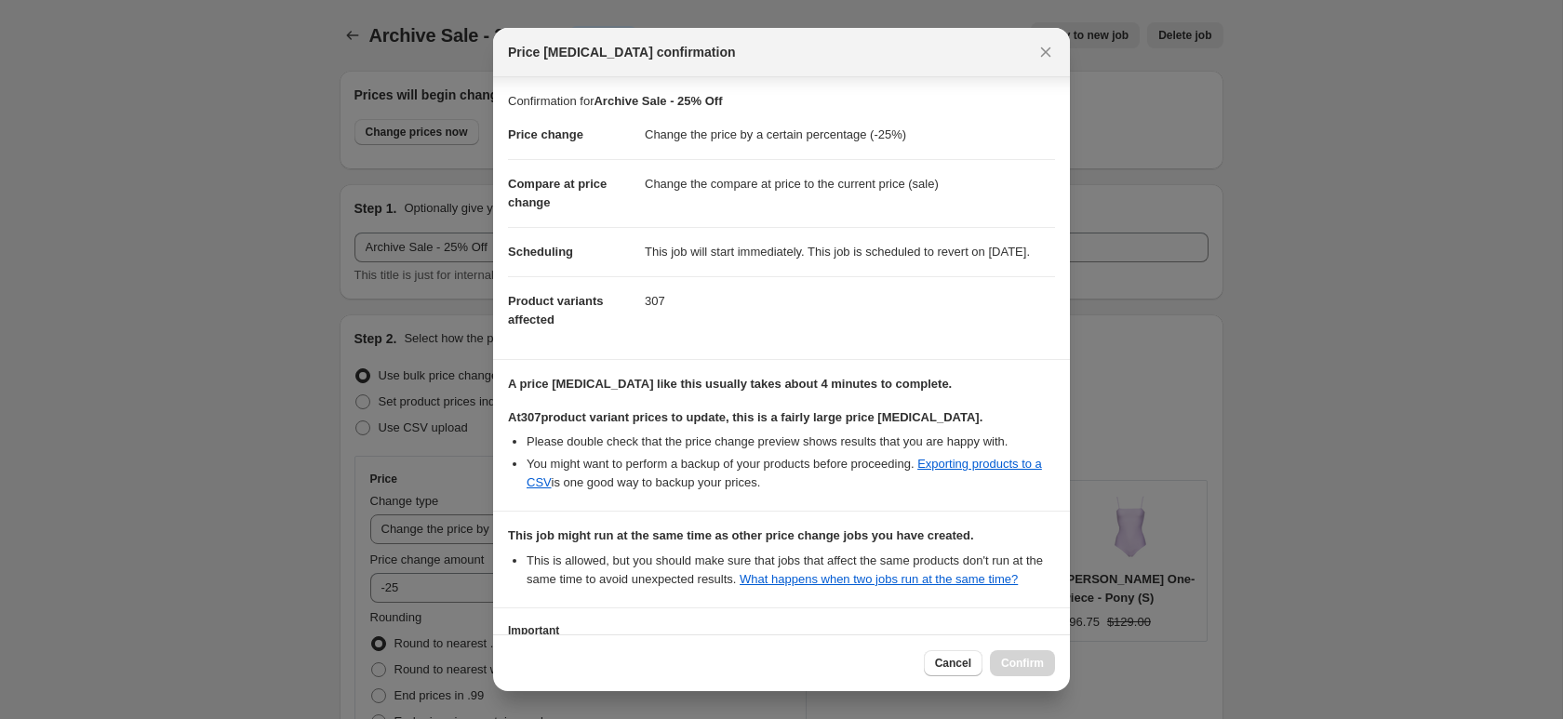
scroll to position [201, 0]
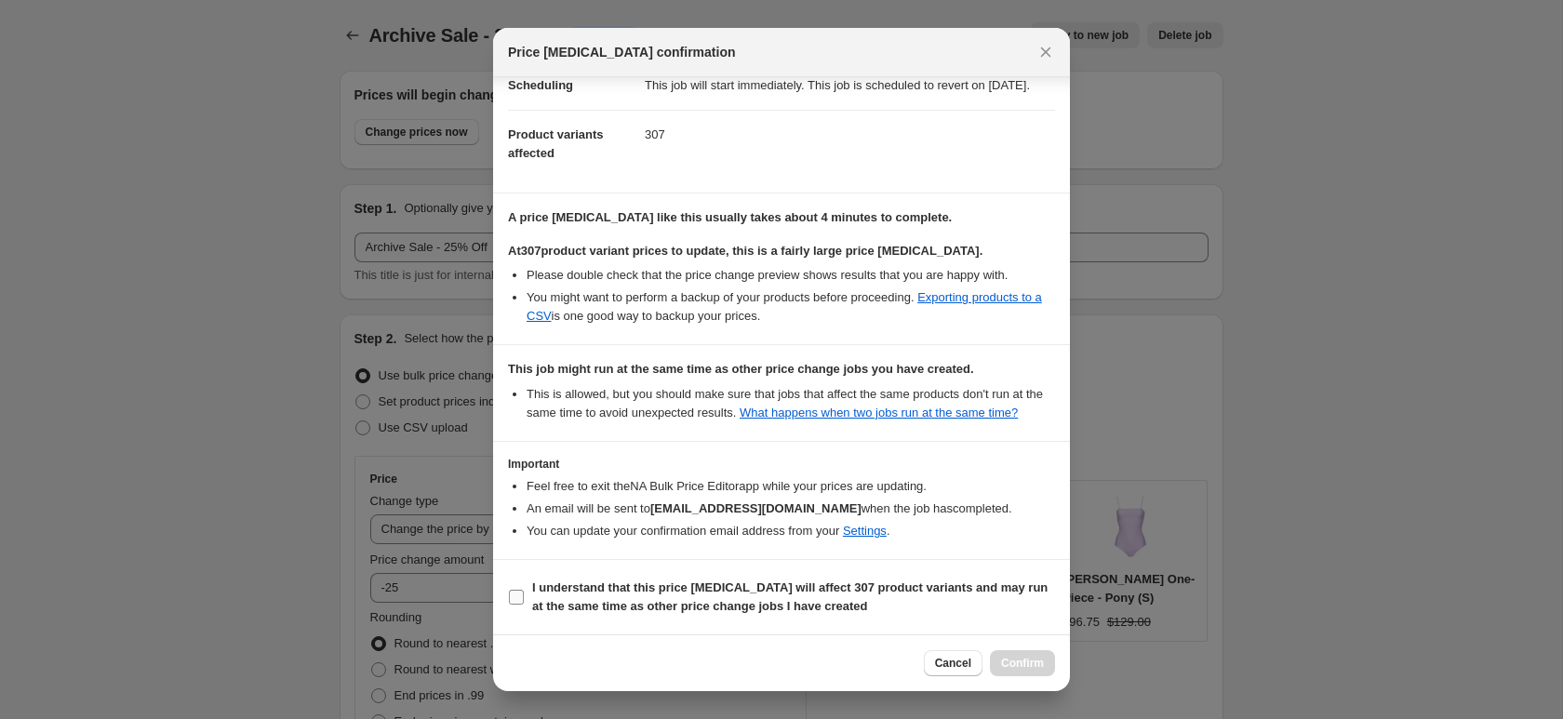
click at [575, 595] on b "I understand that this price [MEDICAL_DATA] will affect 307 product variants an…" at bounding box center [789, 597] width 515 height 33
click at [524, 595] on input "I understand that this price [MEDICAL_DATA] will affect 307 product variants an…" at bounding box center [516, 597] width 15 height 15
checkbox input "true"
click at [1023, 655] on button "Confirm" at bounding box center [1022, 663] width 65 height 26
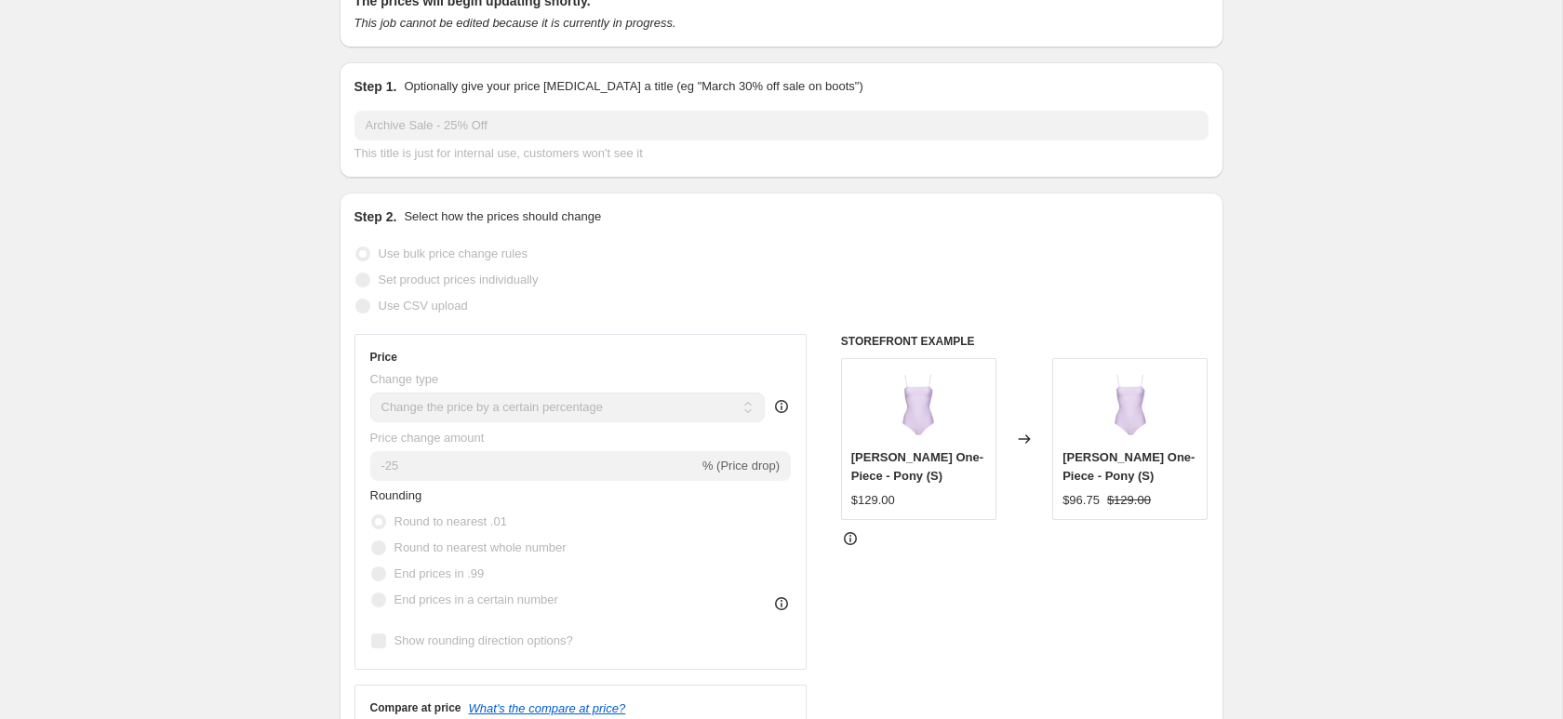
scroll to position [0, 0]
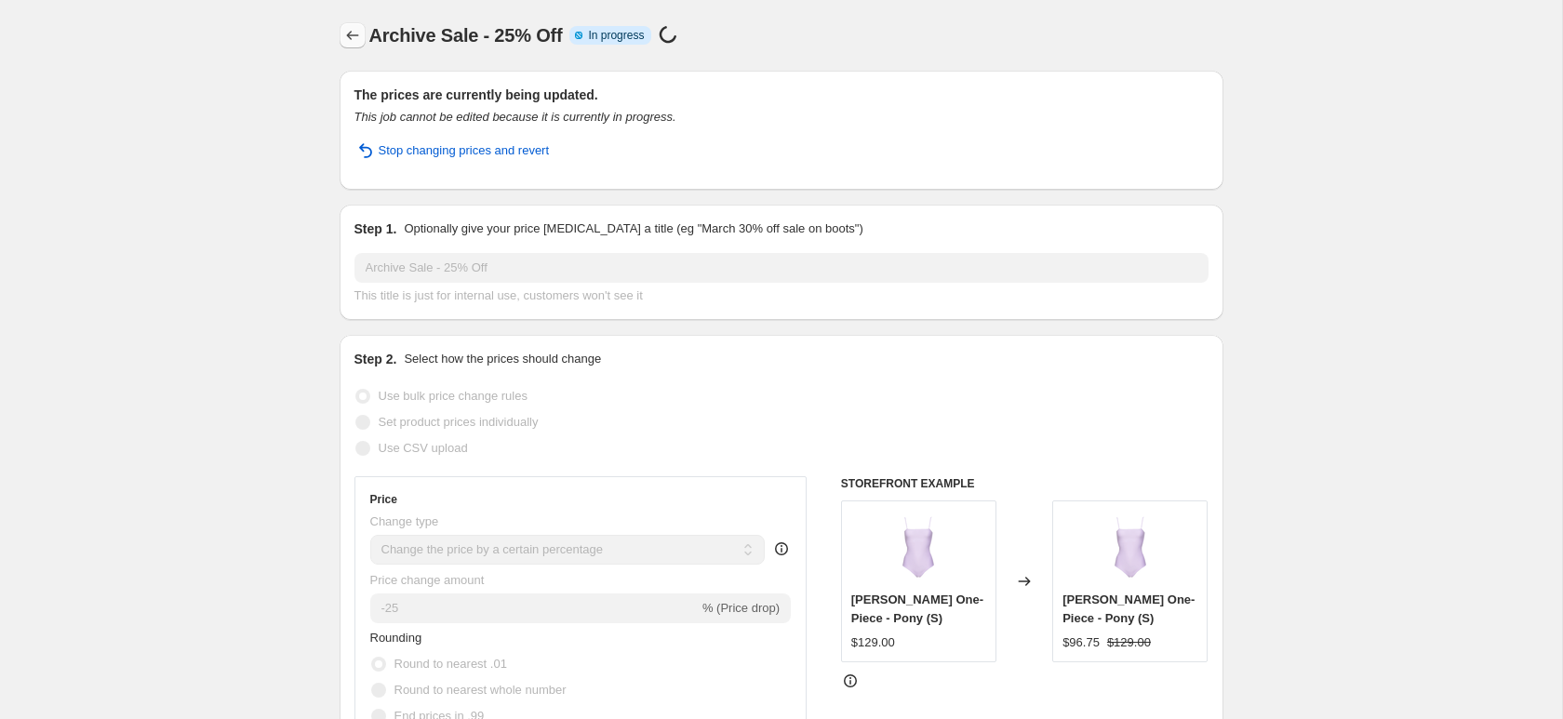
click at [347, 39] on icon "Price change jobs" at bounding box center [352, 35] width 19 height 19
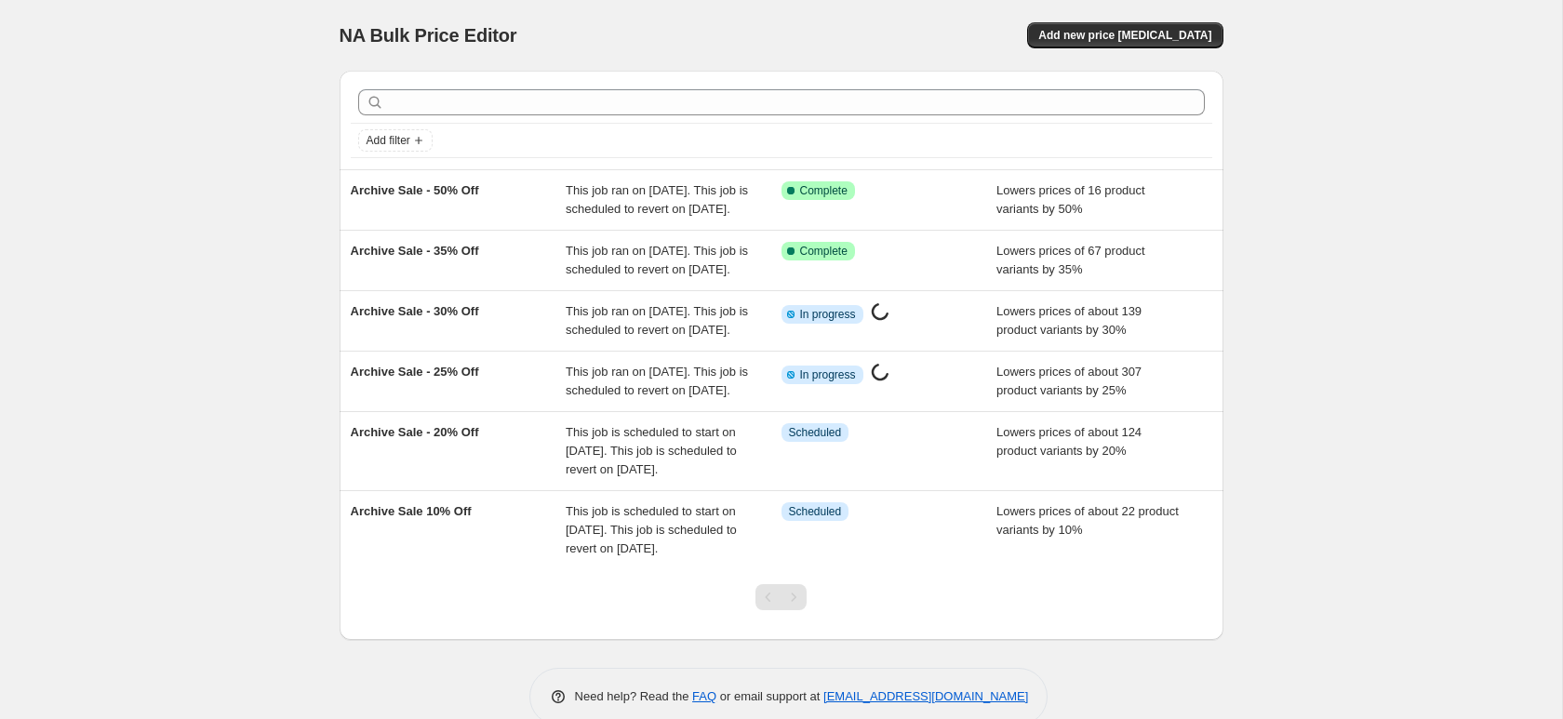
scroll to position [142, 0]
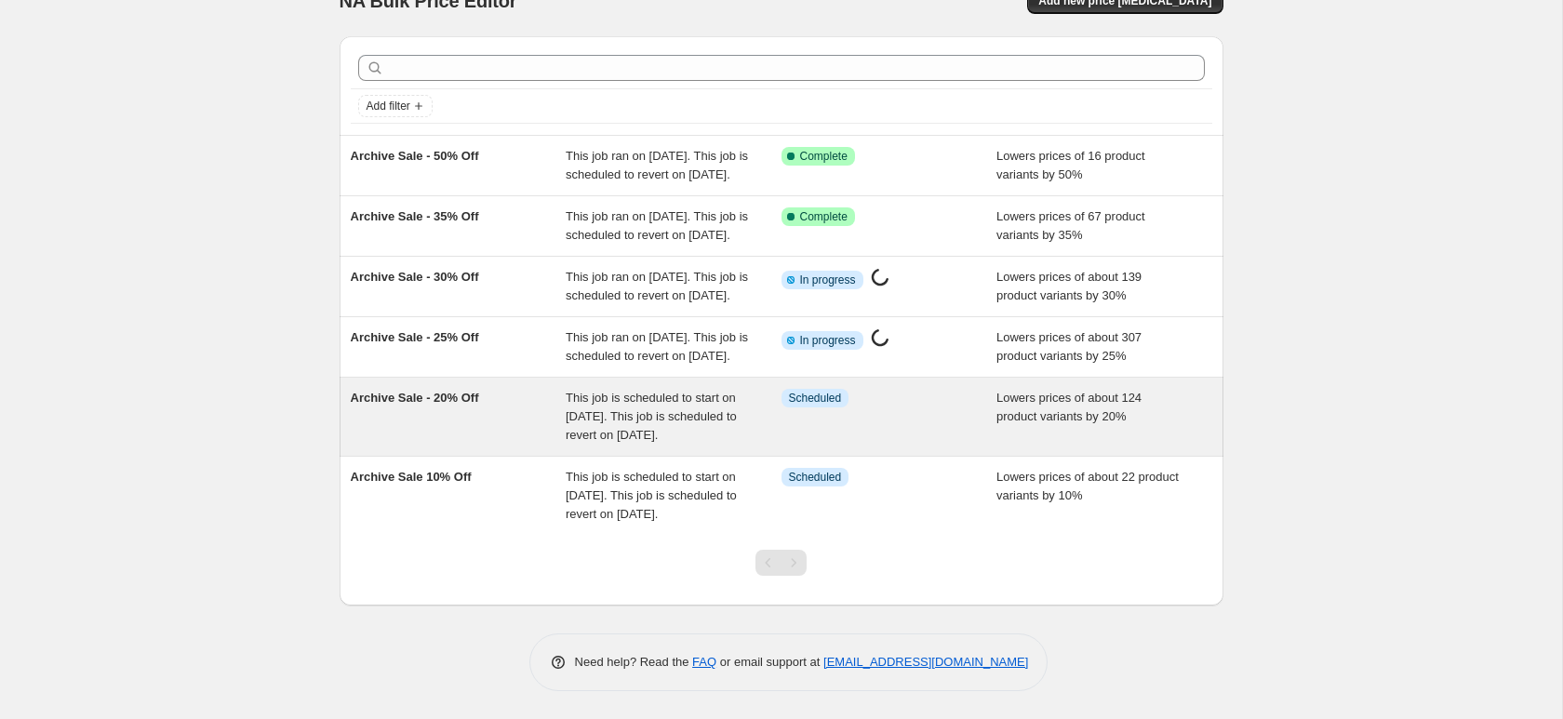
click at [676, 391] on span "This job is scheduled to start on [DATE]. This job is scheduled to revert on [D…" at bounding box center [651, 416] width 171 height 51
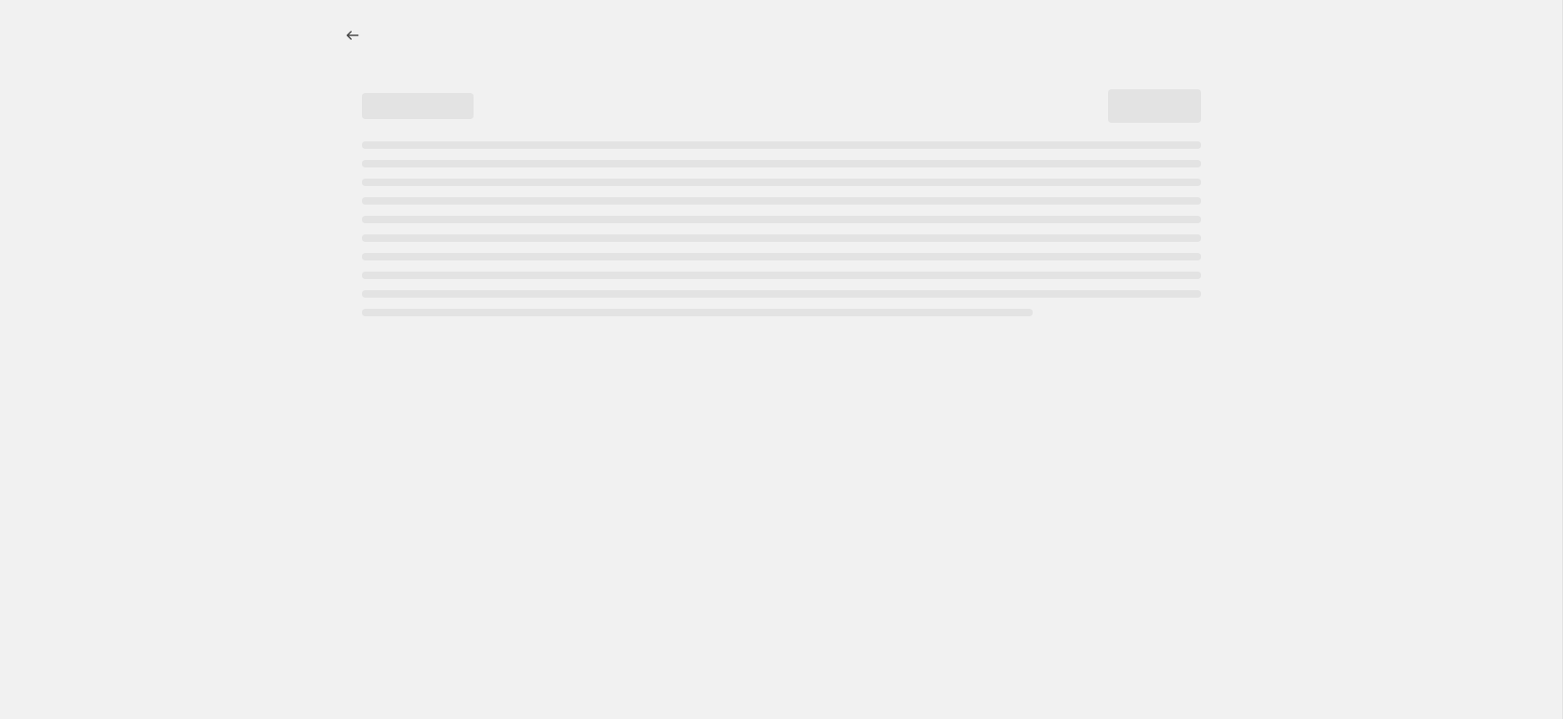
select select "percentage"
select select "collection"
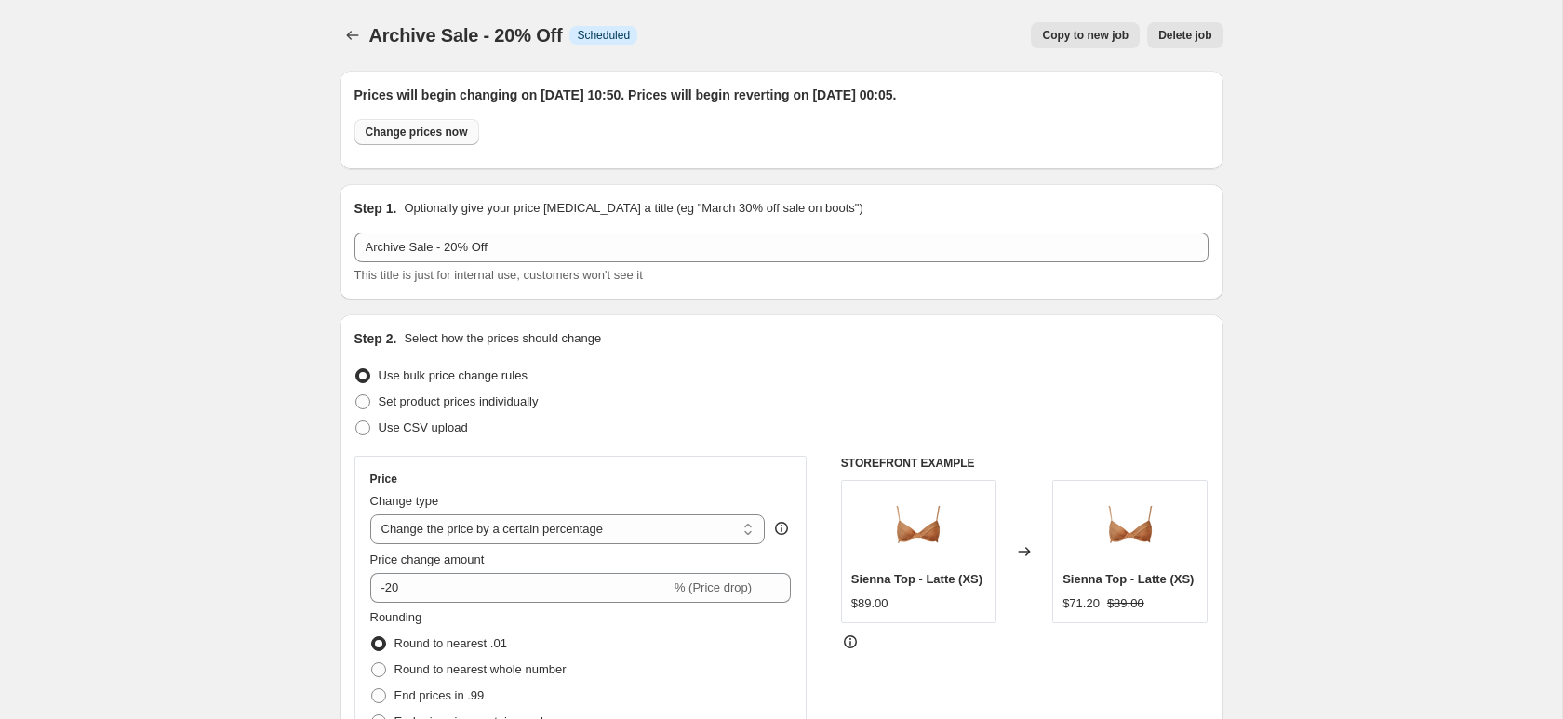
click at [433, 138] on span "Change prices now" at bounding box center [417, 132] width 102 height 15
radio input "true"
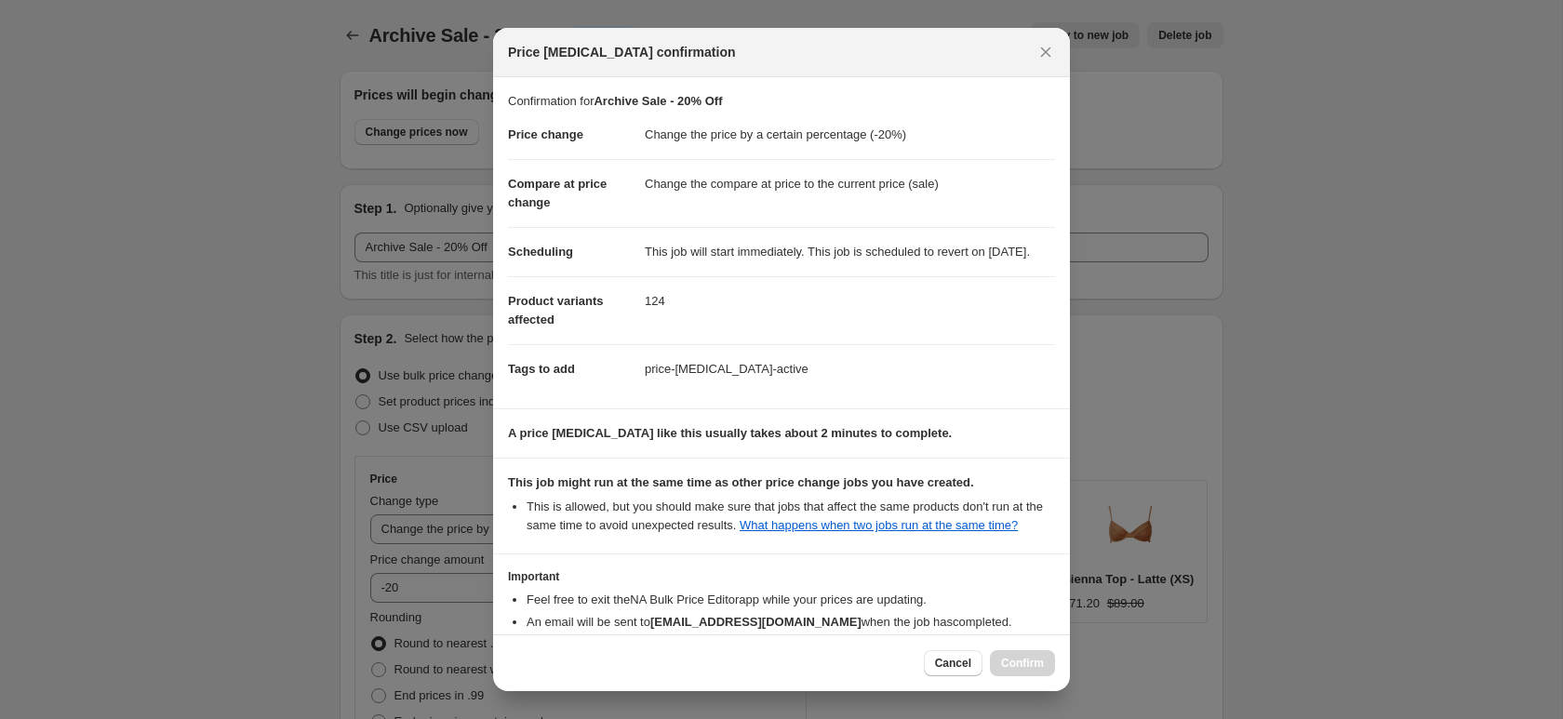
scroll to position [147, 0]
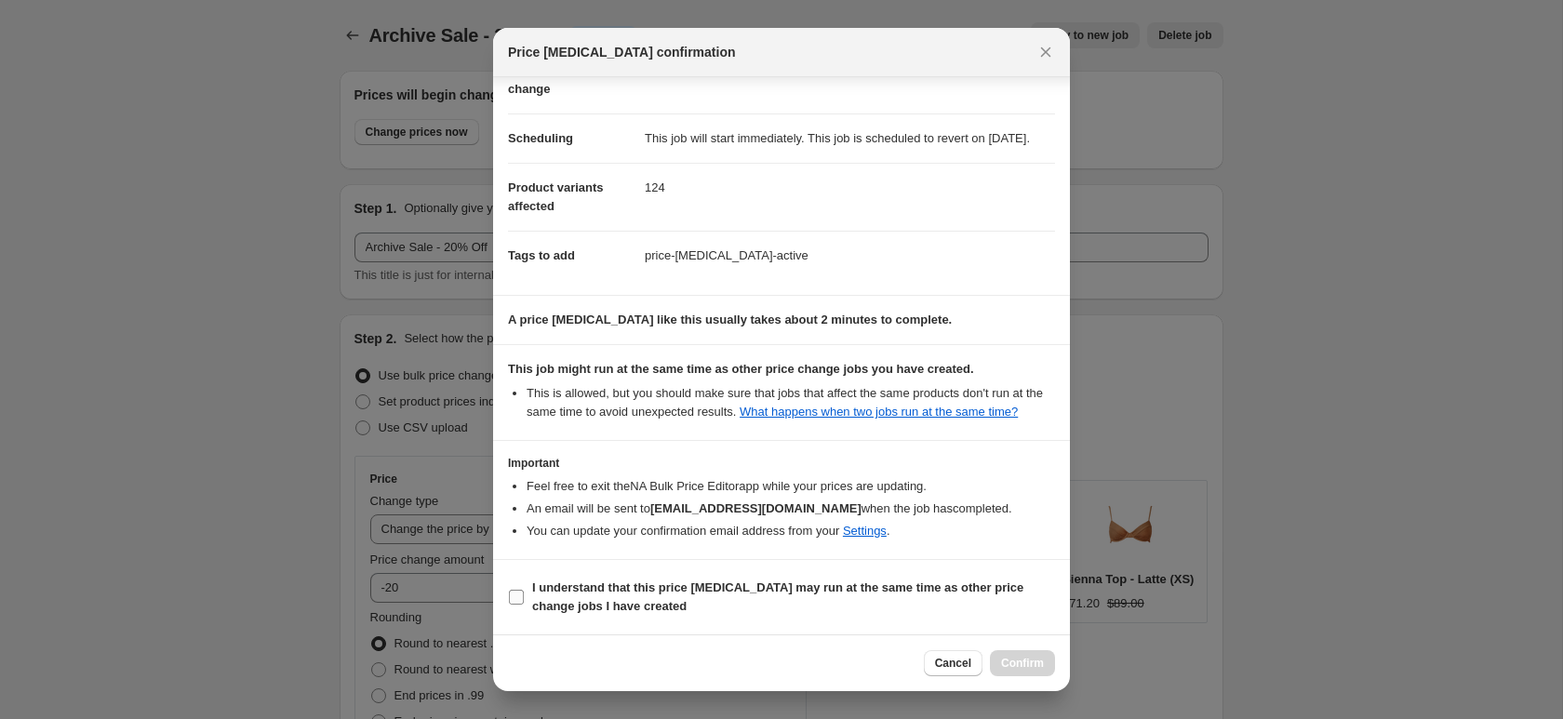
click at [717, 605] on span "I understand that this price [MEDICAL_DATA] may run at the same time as other p…" at bounding box center [793, 597] width 523 height 37
click at [524, 605] on input "I understand that this price [MEDICAL_DATA] may run at the same time as other p…" at bounding box center [516, 597] width 15 height 15
checkbox input "true"
click at [1019, 663] on span "Confirm" at bounding box center [1022, 663] width 43 height 15
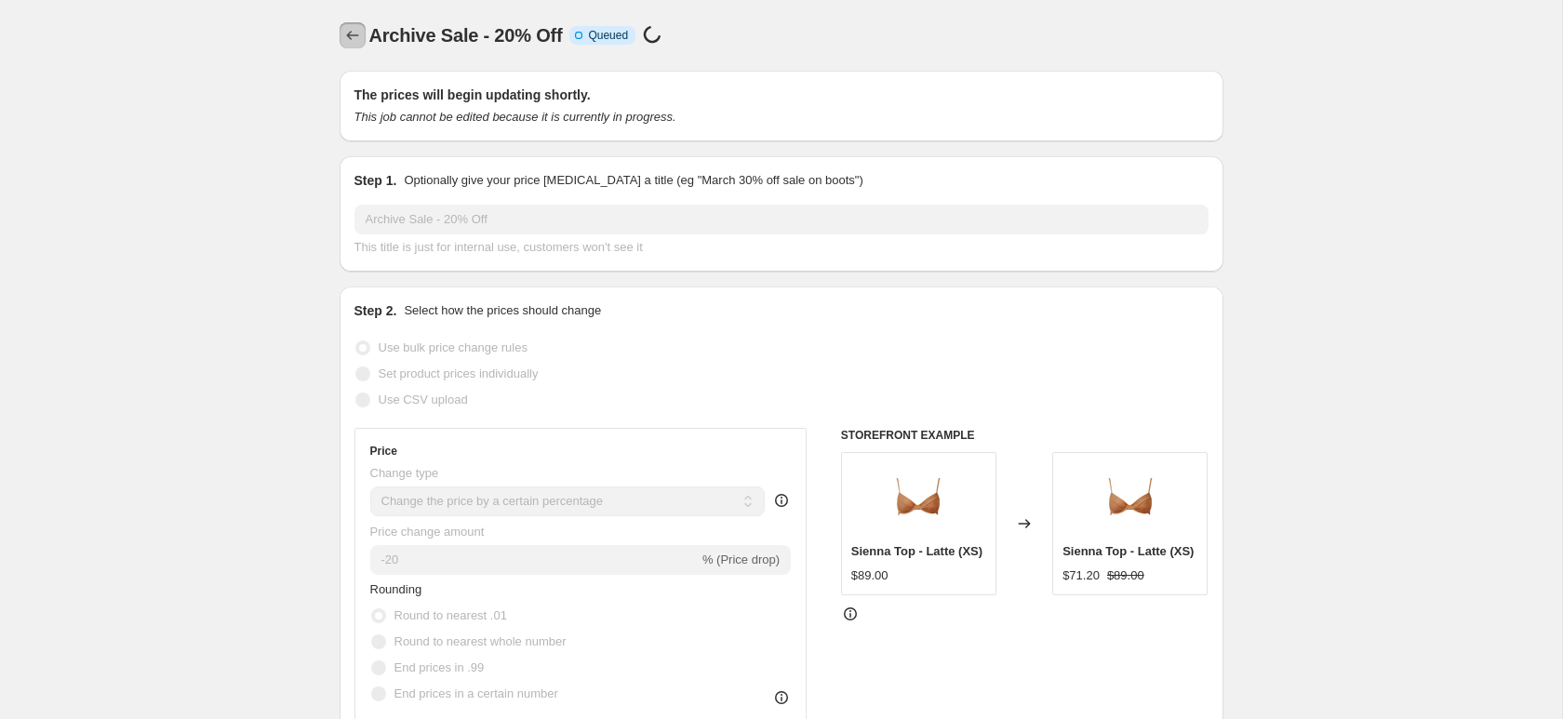
click at [347, 44] on icon "Price change jobs" at bounding box center [352, 35] width 19 height 19
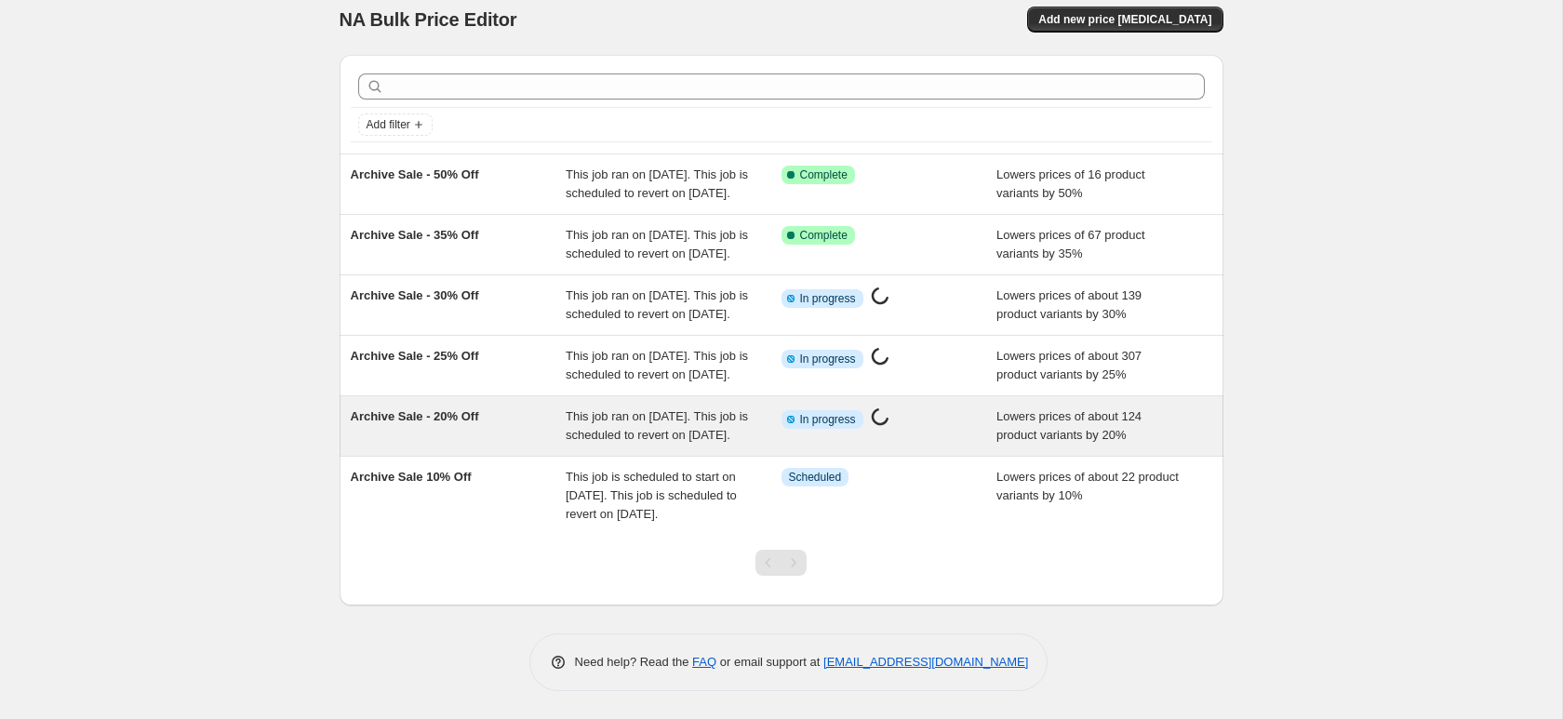
scroll to position [82, 0]
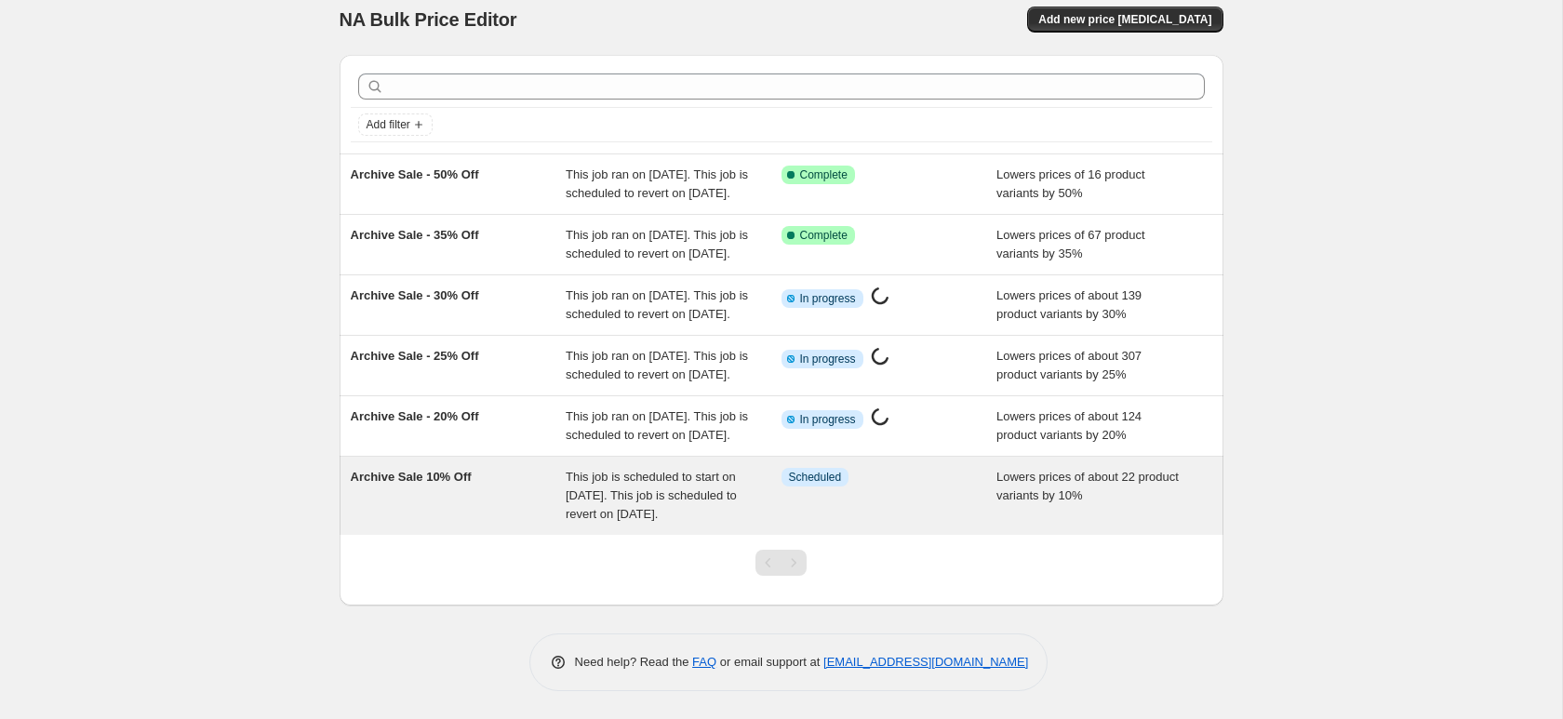
click at [510, 524] on div "Archive Sale 10% Off" at bounding box center [459, 496] width 216 height 56
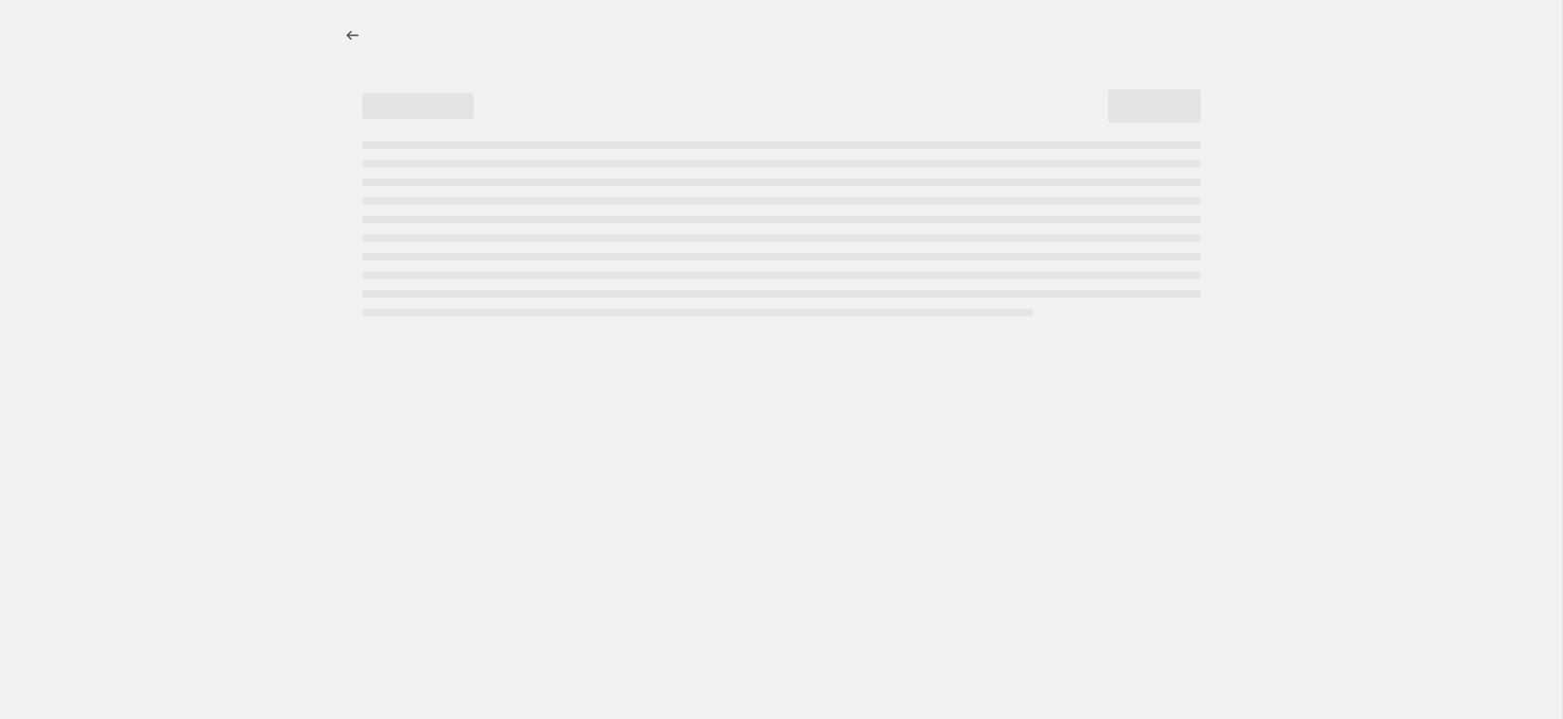
select select "percentage"
select select "collection"
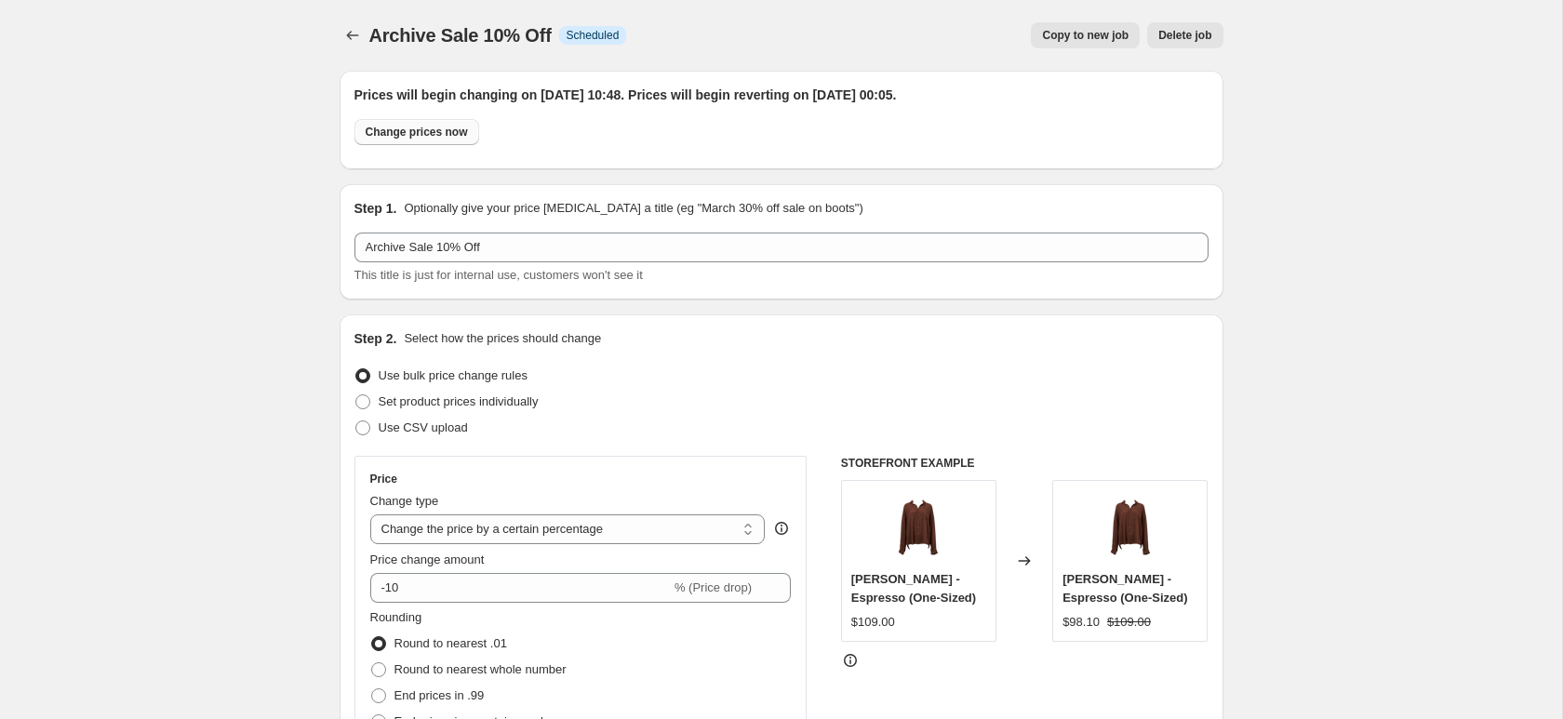
click at [426, 136] on span "Change prices now" at bounding box center [417, 132] width 102 height 15
radio input "true"
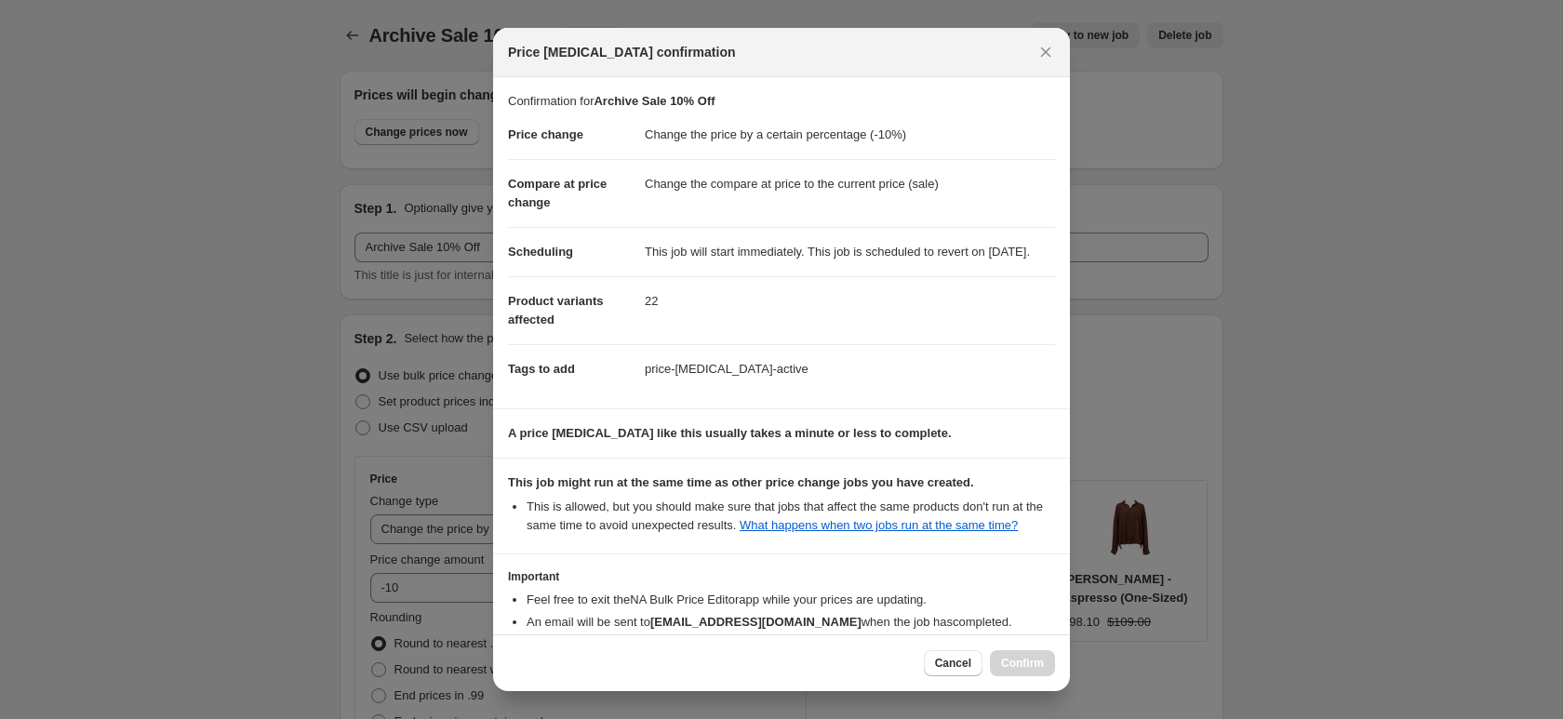
scroll to position [147, 0]
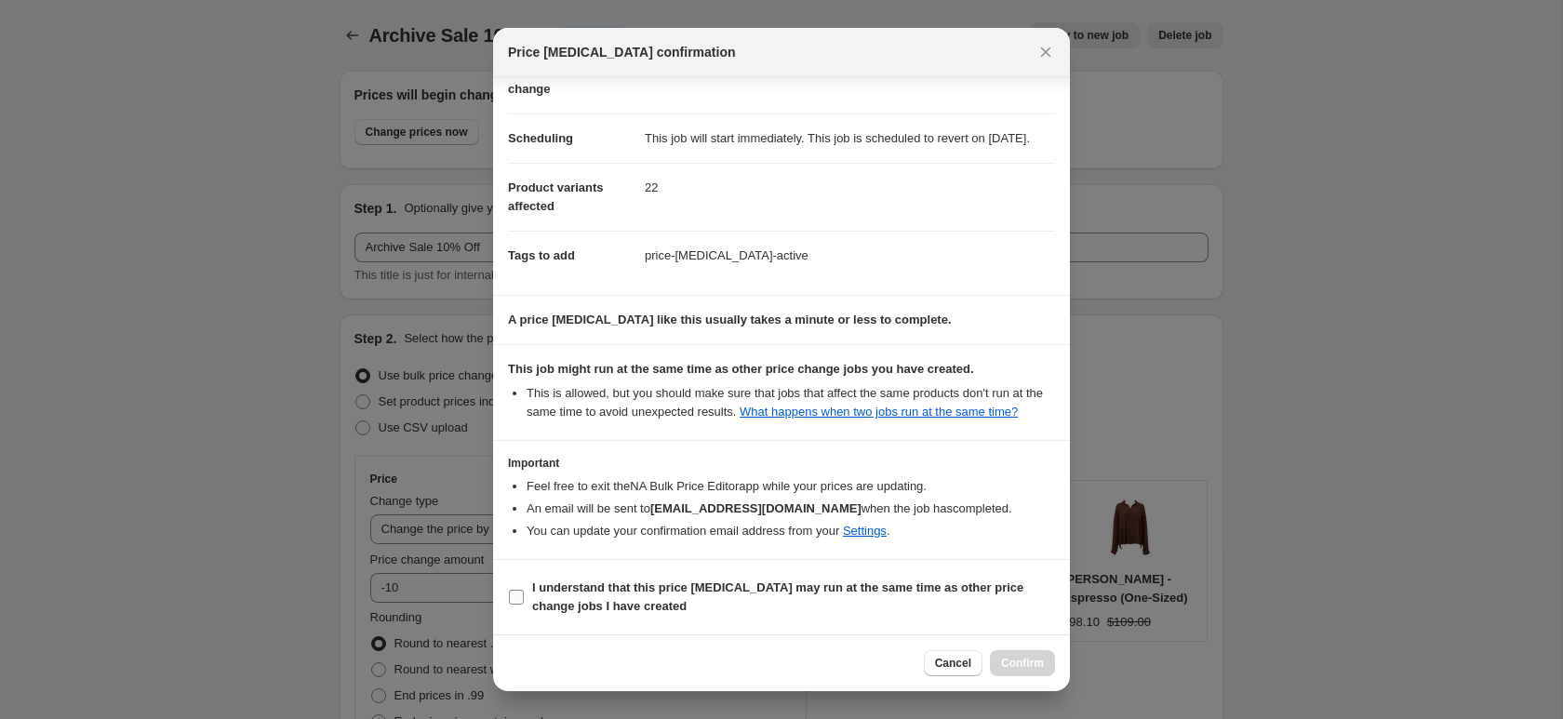
click at [689, 596] on span "I understand that this price [MEDICAL_DATA] may run at the same time as other p…" at bounding box center [793, 597] width 523 height 37
click at [524, 596] on input "I understand that this price [MEDICAL_DATA] may run at the same time as other p…" at bounding box center [516, 597] width 15 height 15
checkbox input "true"
click at [1014, 675] on button "Confirm" at bounding box center [1022, 663] width 65 height 26
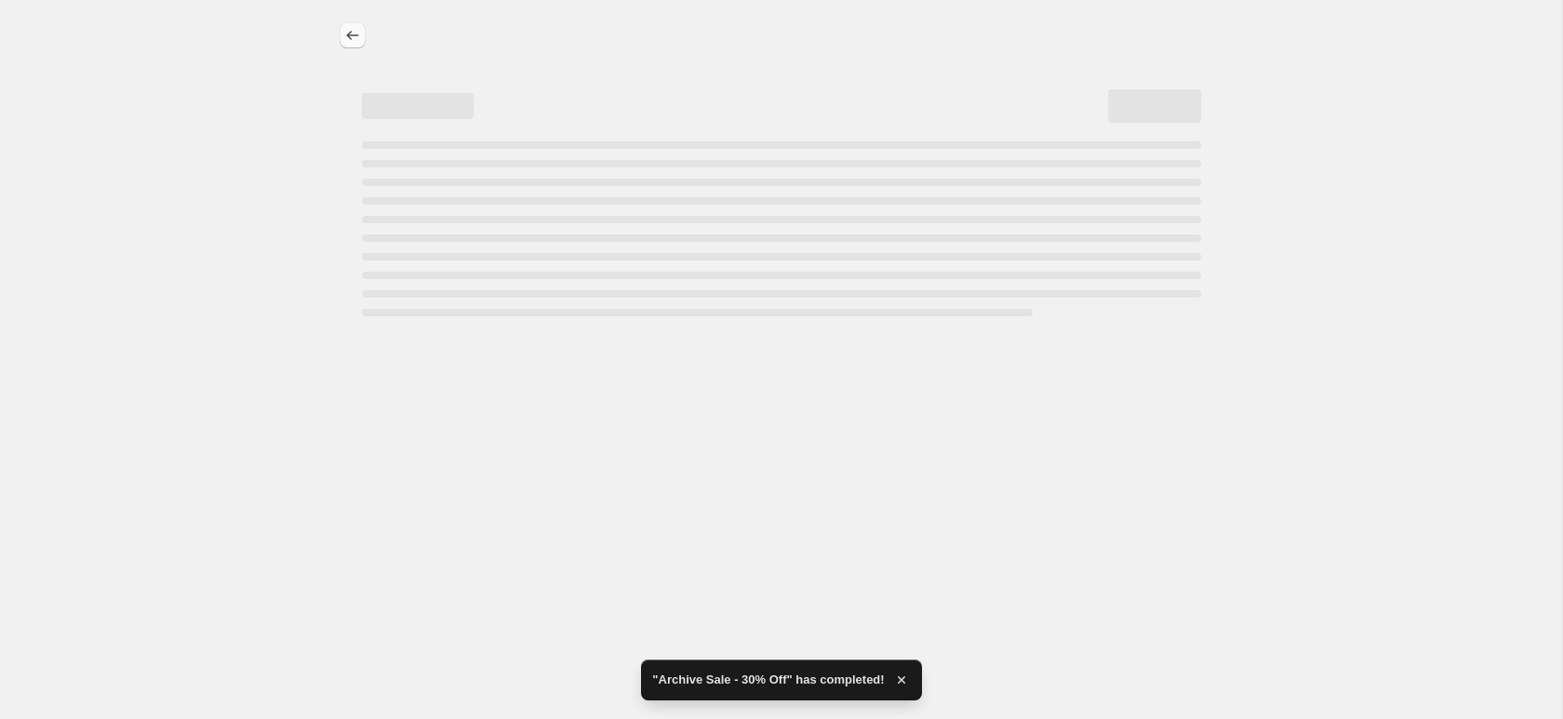
select select "percentage"
select select "collection"
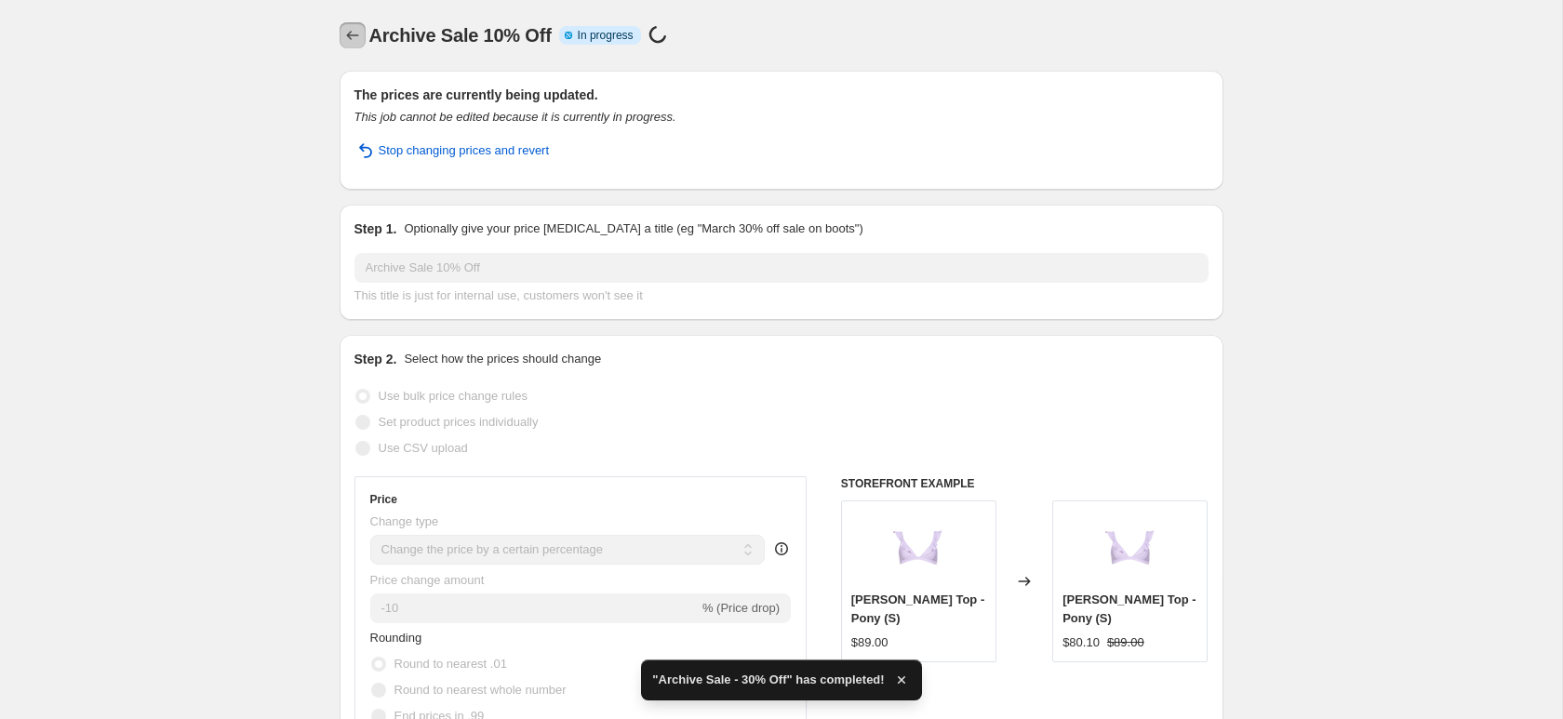
click at [358, 47] on button "Price change jobs" at bounding box center [353, 35] width 26 height 26
